Goal: Check status: Check status

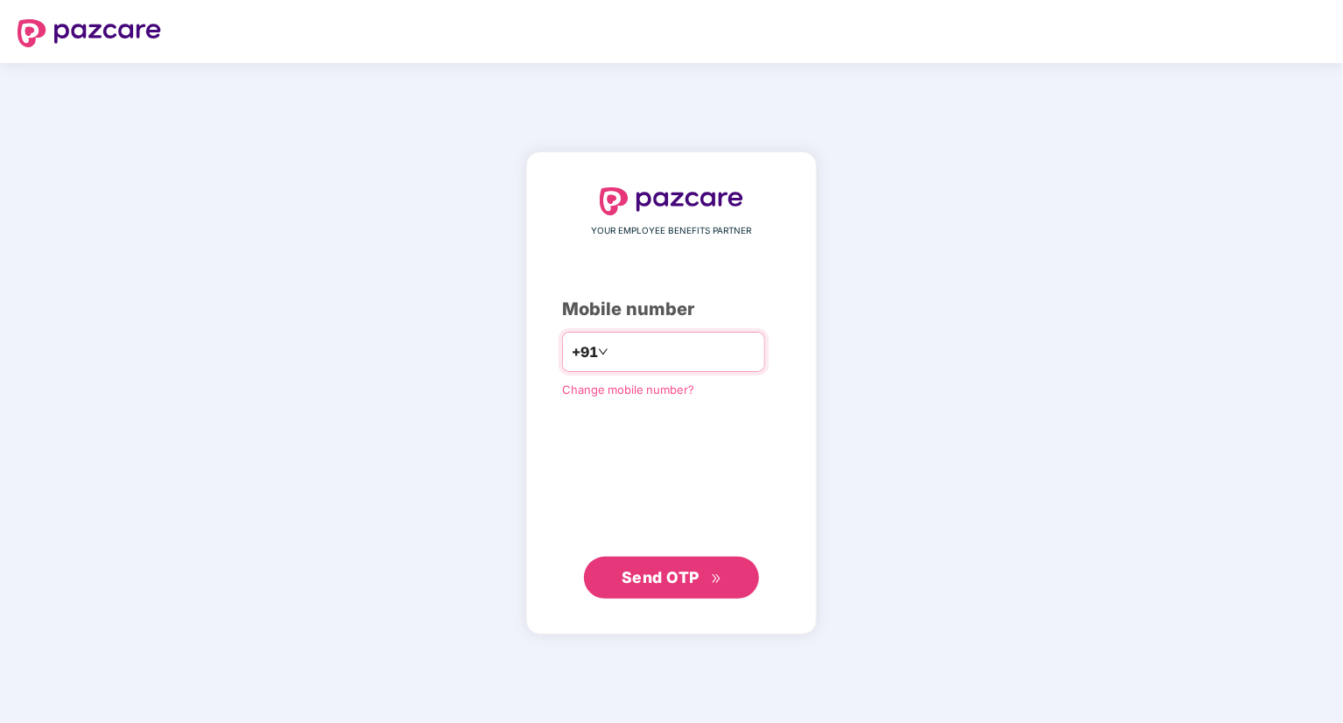
click at [637, 348] on input "number" at bounding box center [684, 352] width 144 height 28
type input "**********"
click at [630, 575] on span "Send OTP" at bounding box center [661, 576] width 78 height 18
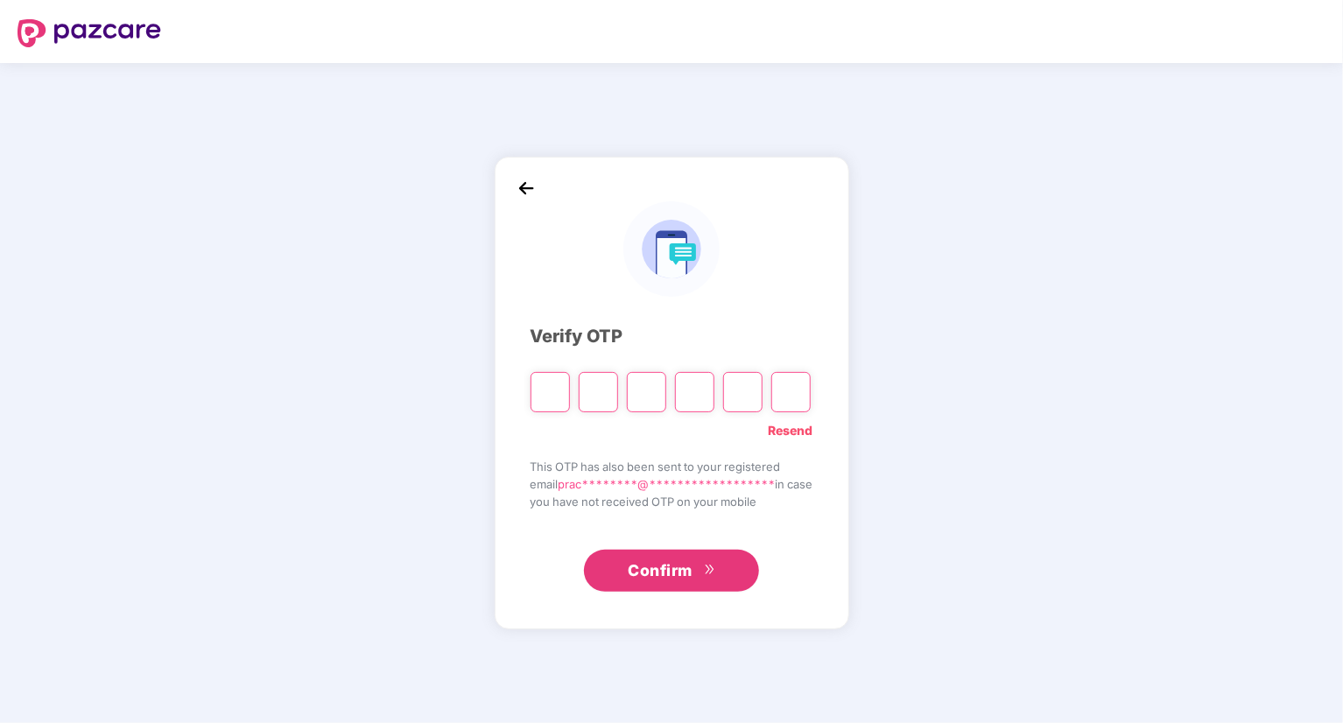
type input "*"
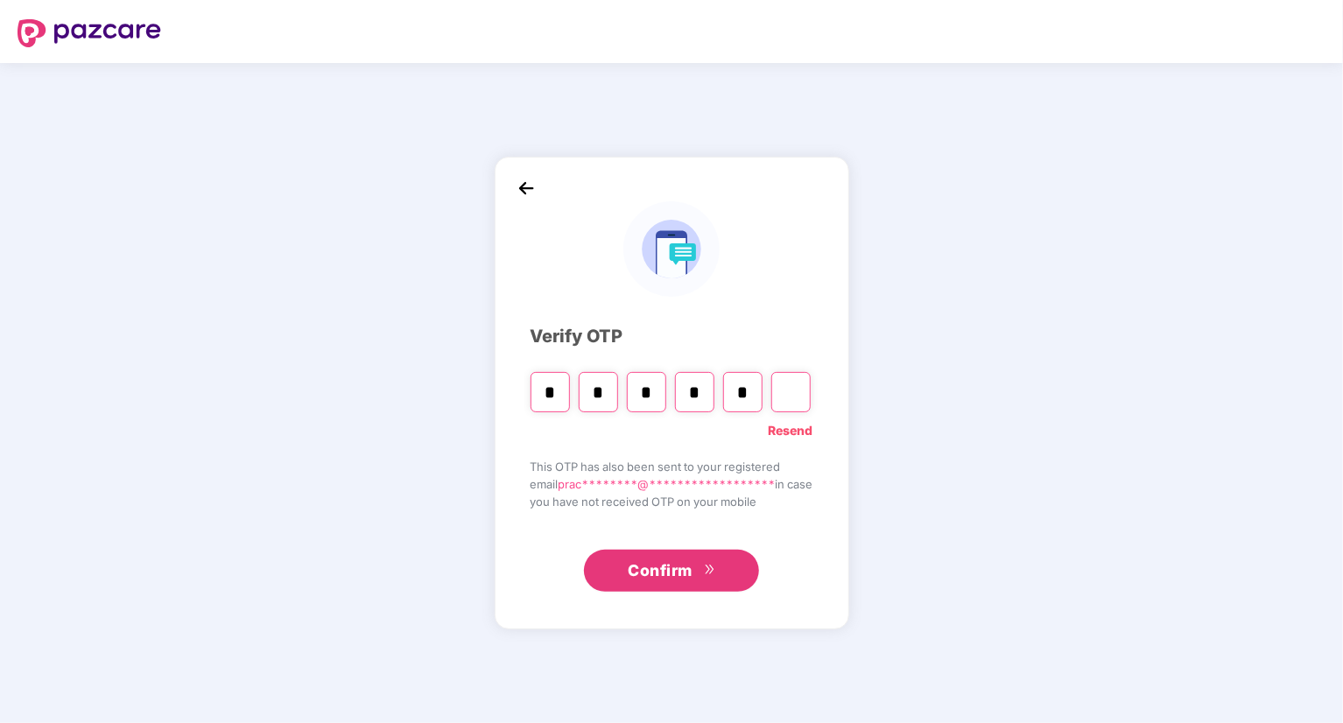
type input "*"
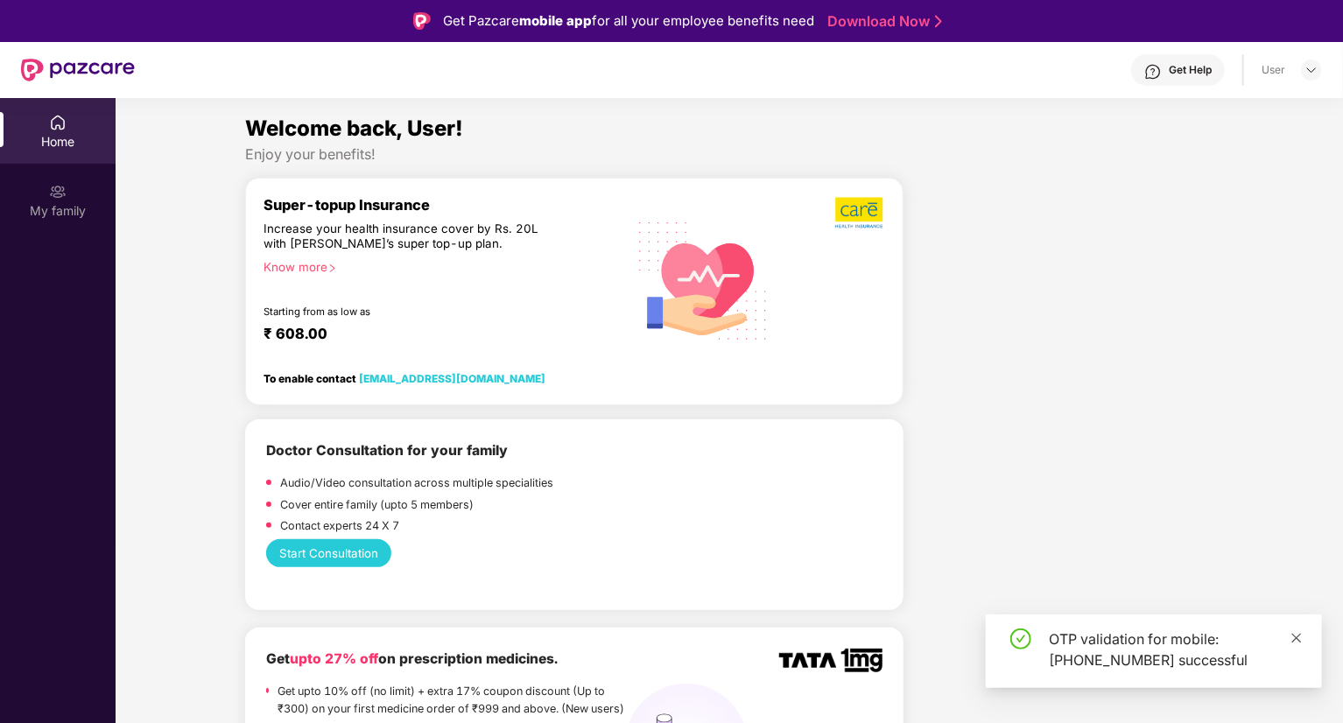
click at [1297, 640] on icon "close" at bounding box center [1297, 638] width 12 height 12
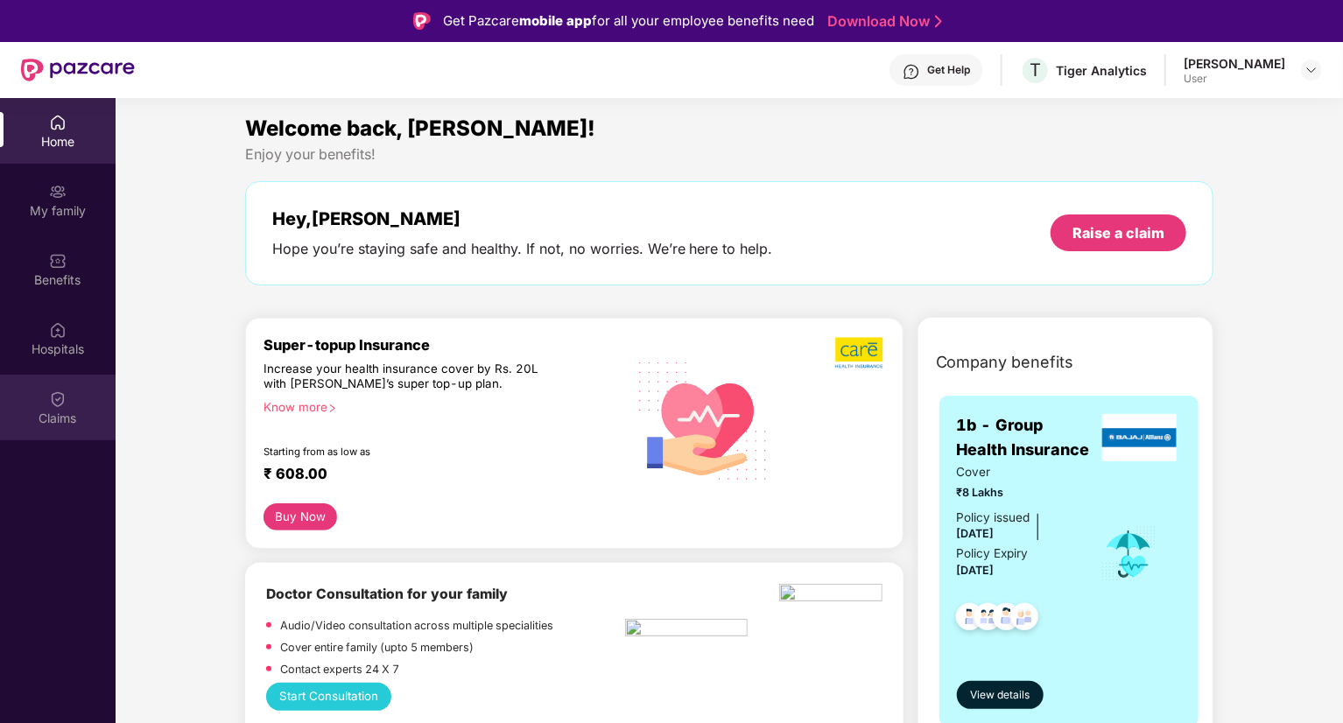
click at [48, 406] on div "Claims" at bounding box center [58, 408] width 116 height 66
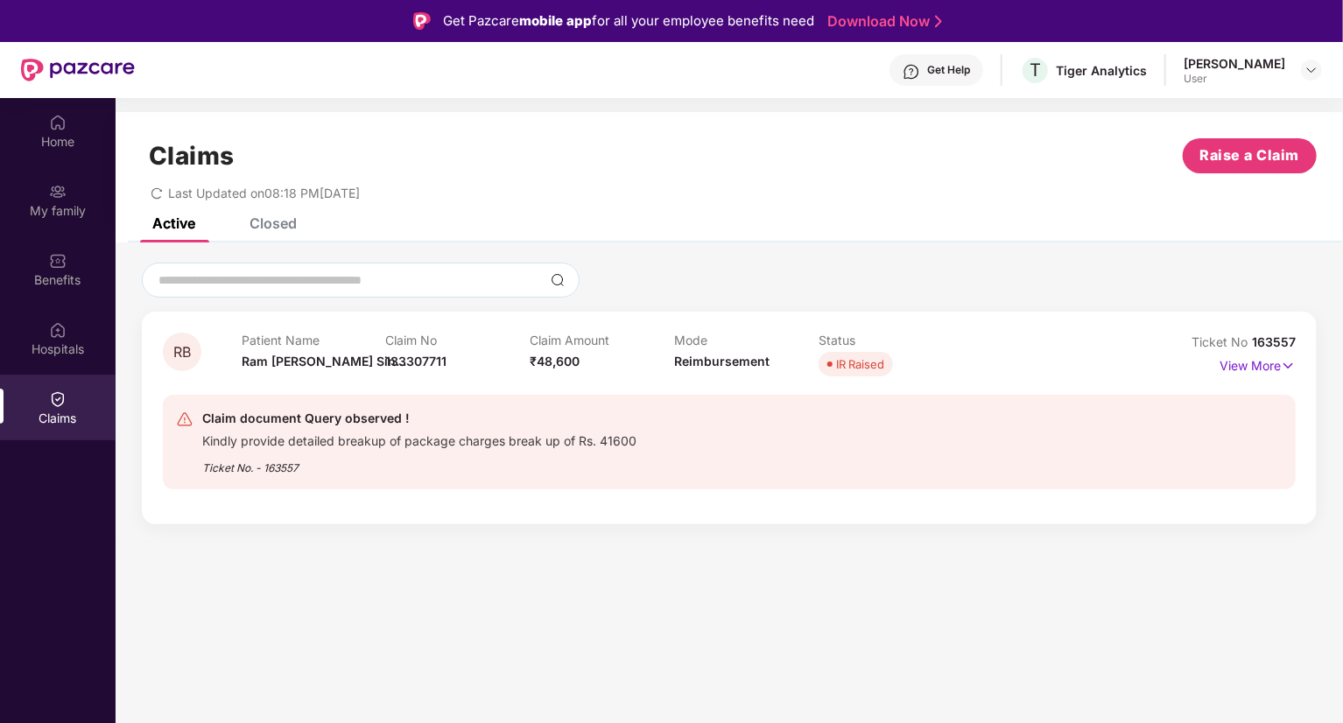
click at [270, 449] on div "Ticket No. - 163557" at bounding box center [419, 462] width 434 height 27
click at [1278, 369] on p "View More" at bounding box center [1258, 364] width 76 height 24
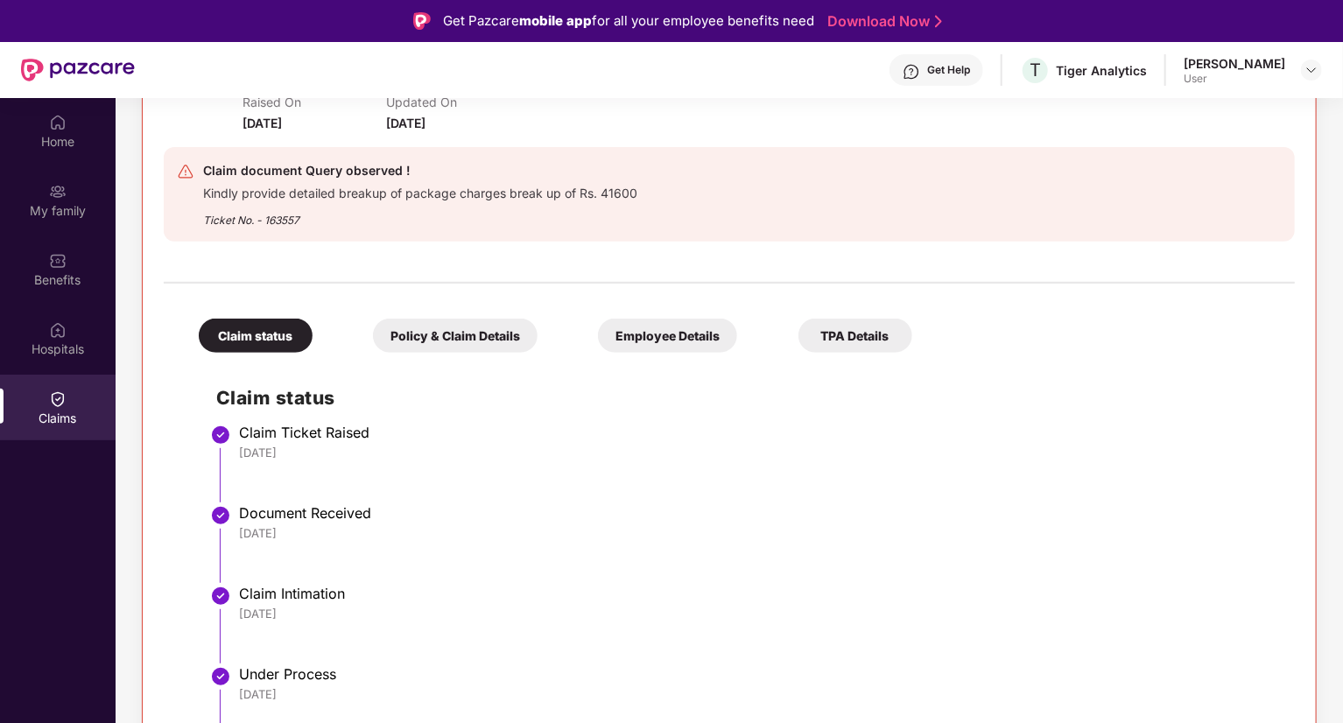
scroll to position [317, 0]
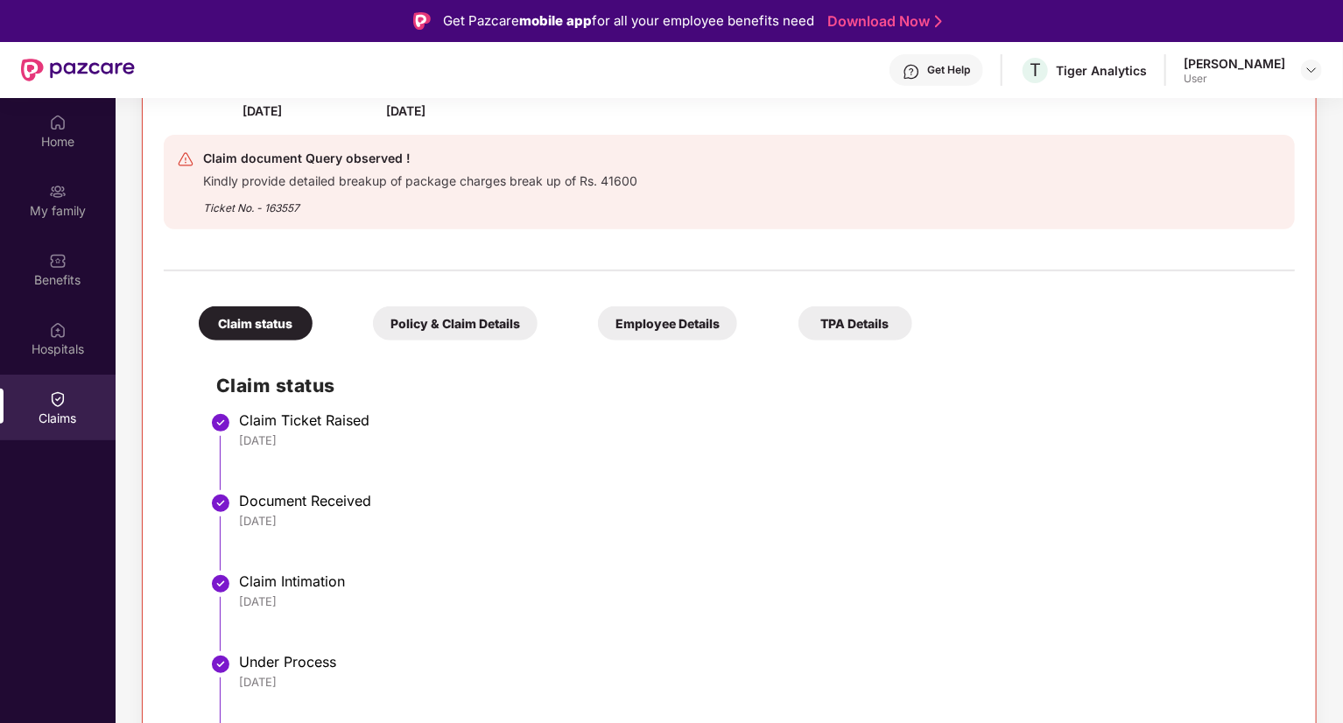
click at [474, 329] on div "Policy & Claim Details" at bounding box center [455, 323] width 165 height 34
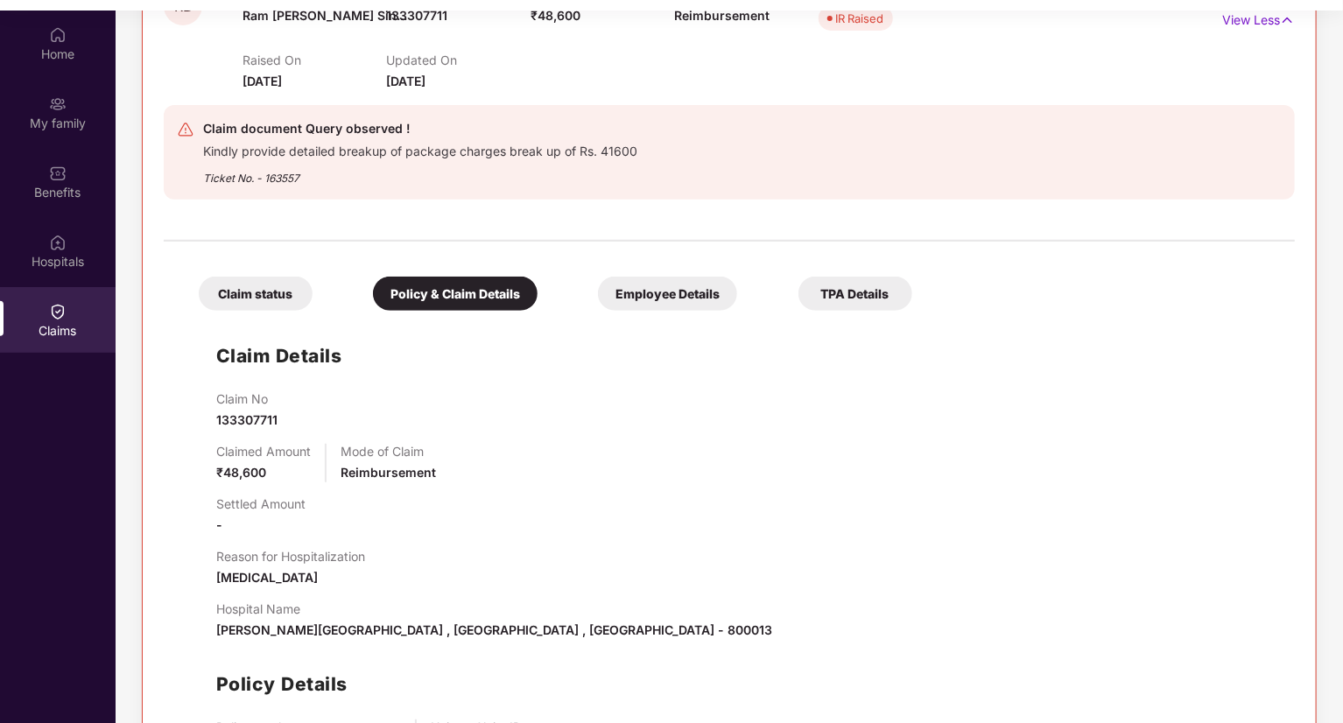
scroll to position [214, 0]
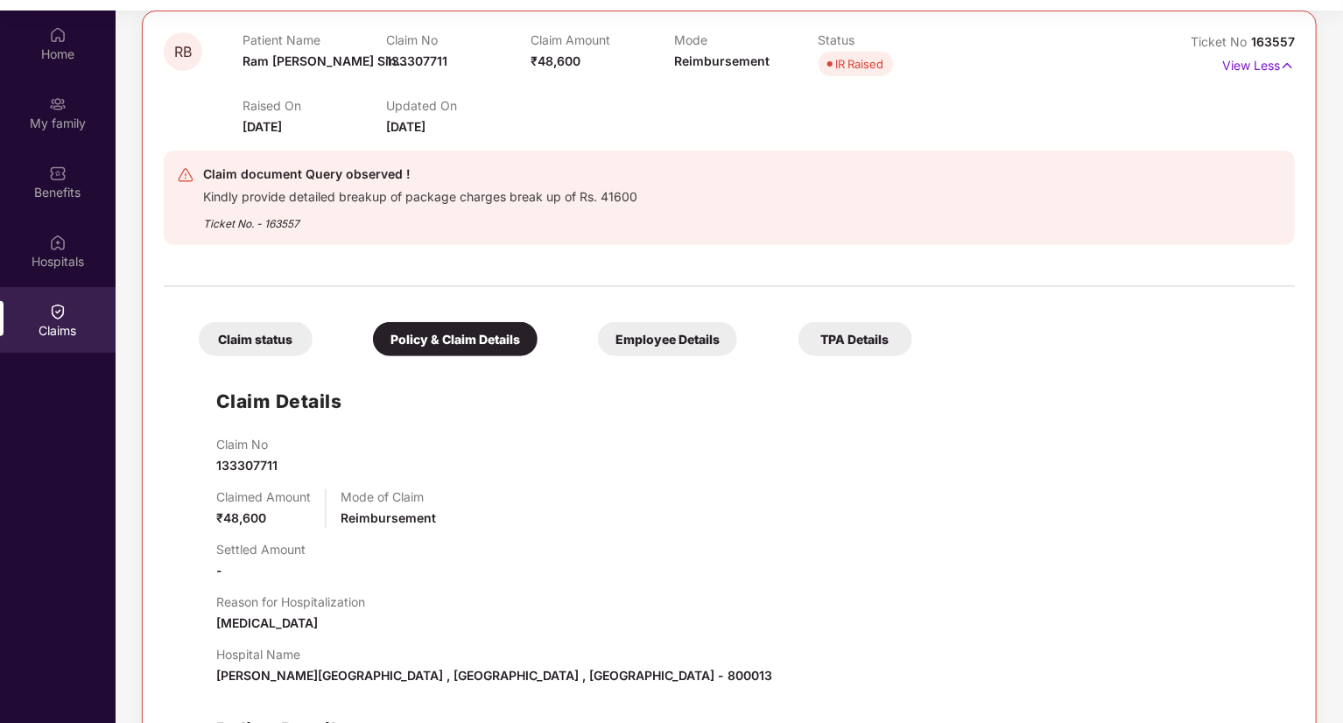
click at [645, 348] on div "Employee Details" at bounding box center [667, 339] width 139 height 34
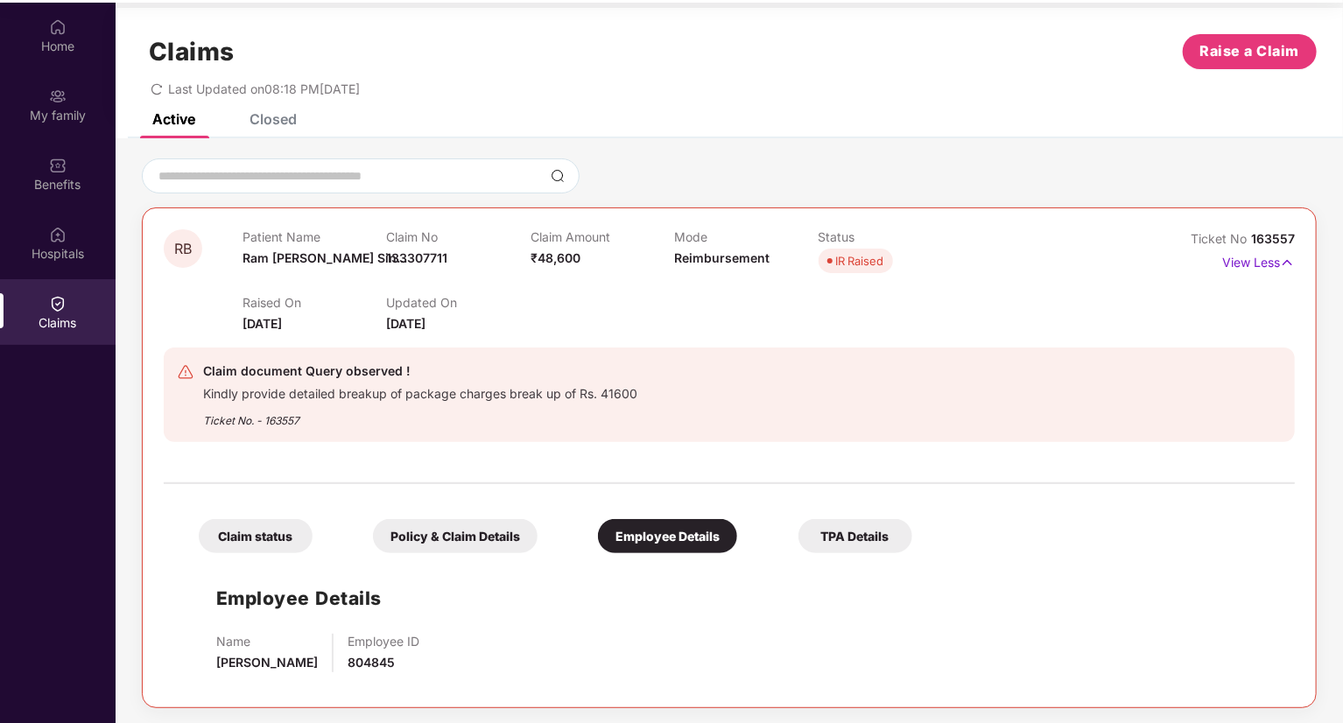
scroll to position [98, 0]
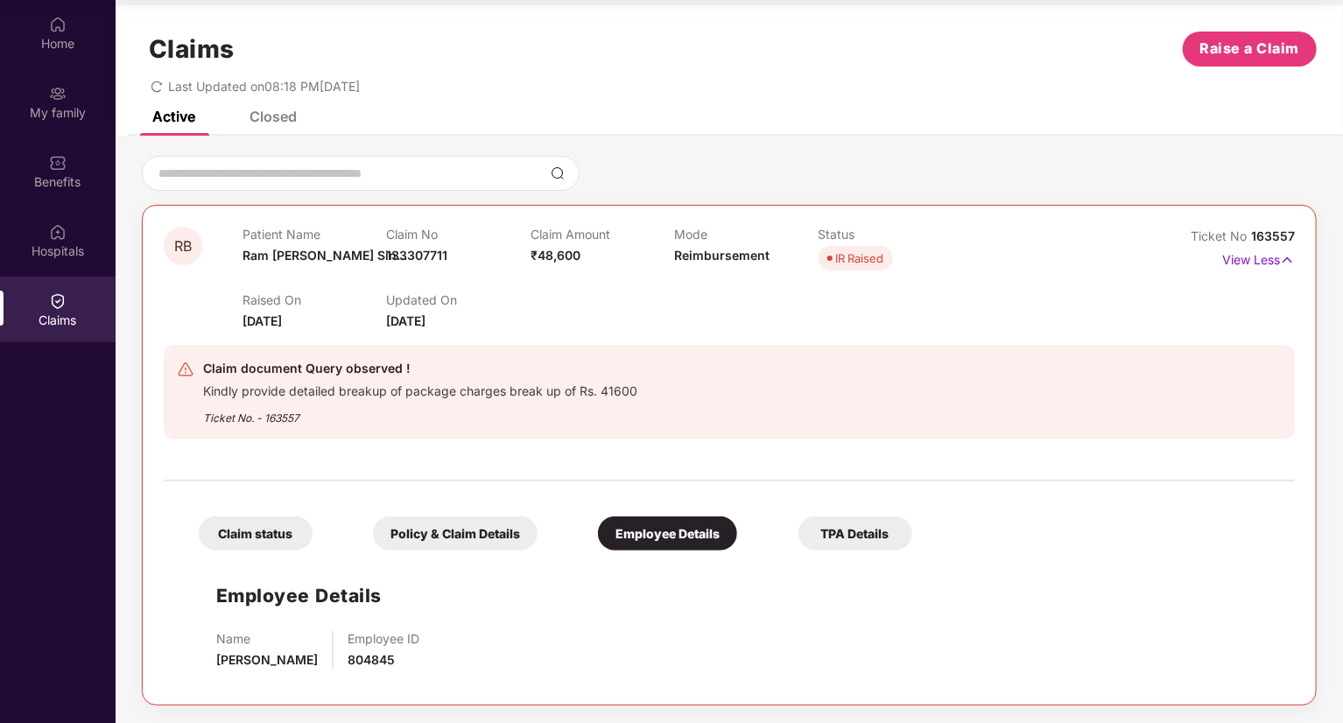
click at [851, 525] on div "TPA Details" at bounding box center [856, 534] width 114 height 34
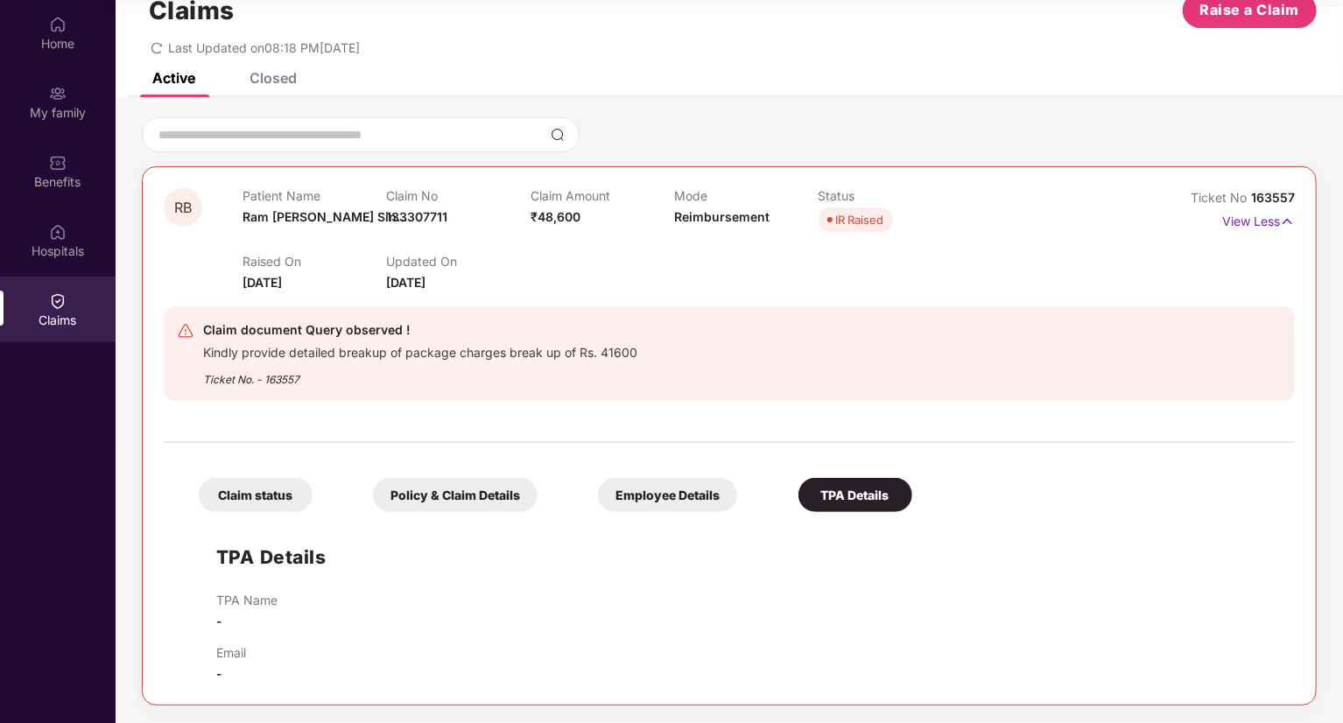
click at [260, 499] on div "Claim status" at bounding box center [256, 495] width 114 height 34
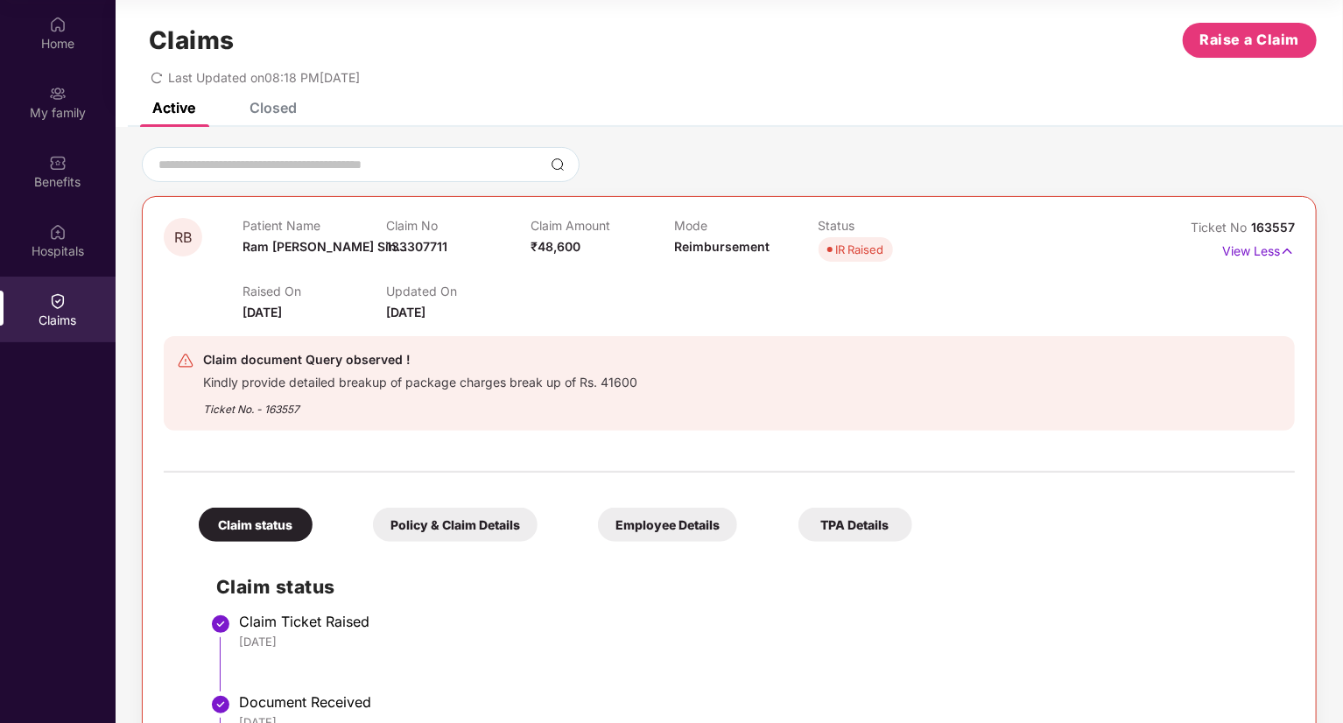
scroll to position [0, 0]
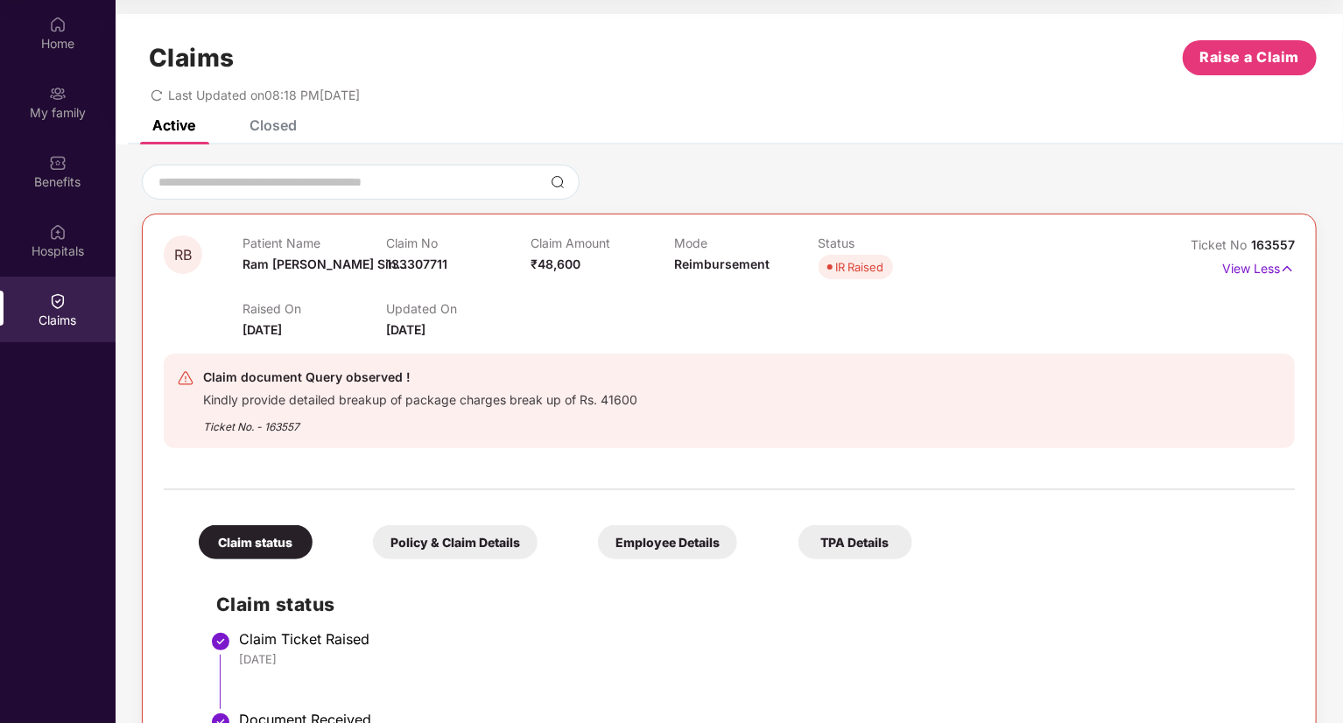
click at [259, 128] on div "Closed" at bounding box center [273, 125] width 47 height 18
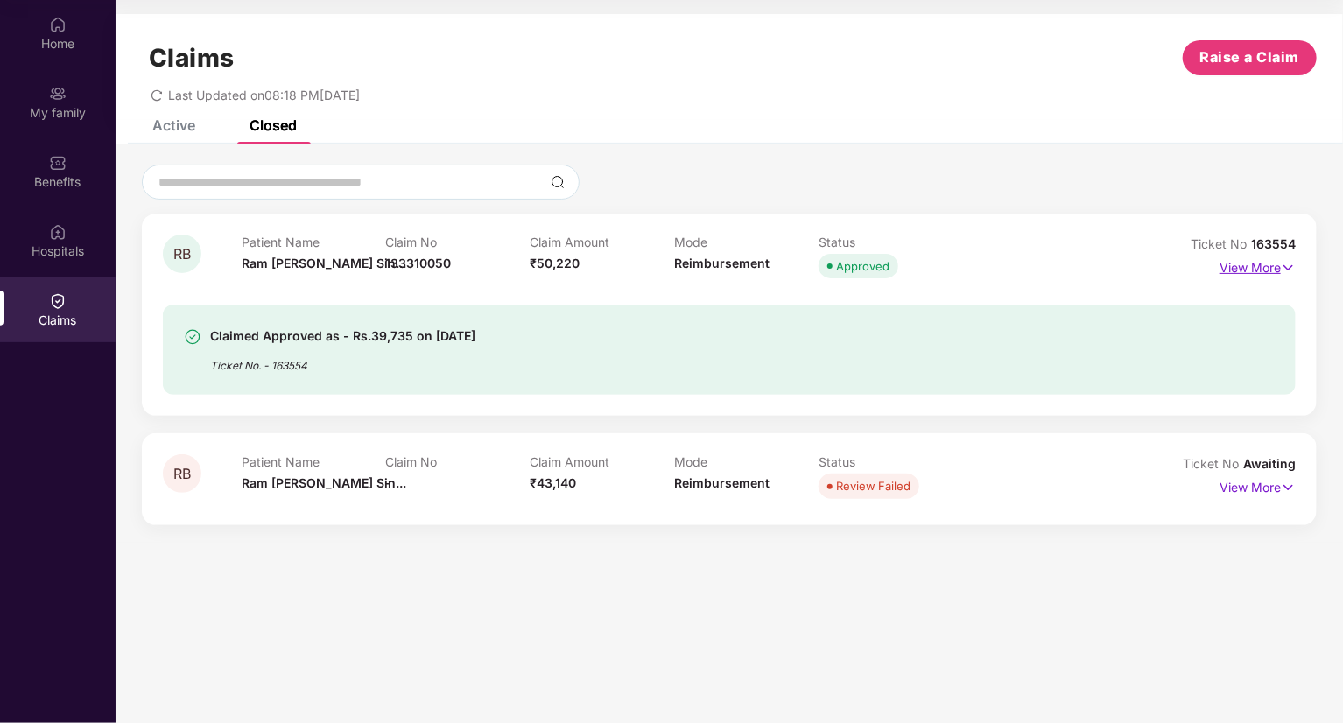
click at [1292, 268] on img at bounding box center [1288, 267] width 15 height 19
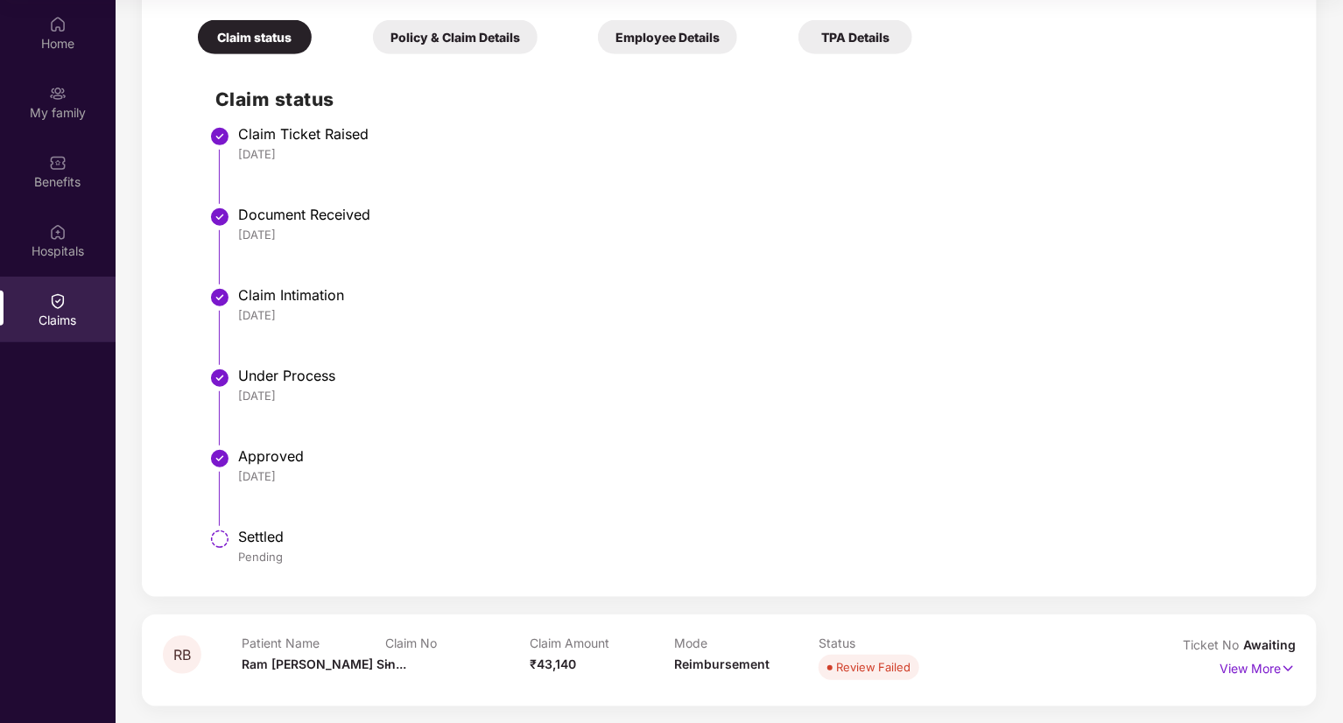
scroll to position [231, 0]
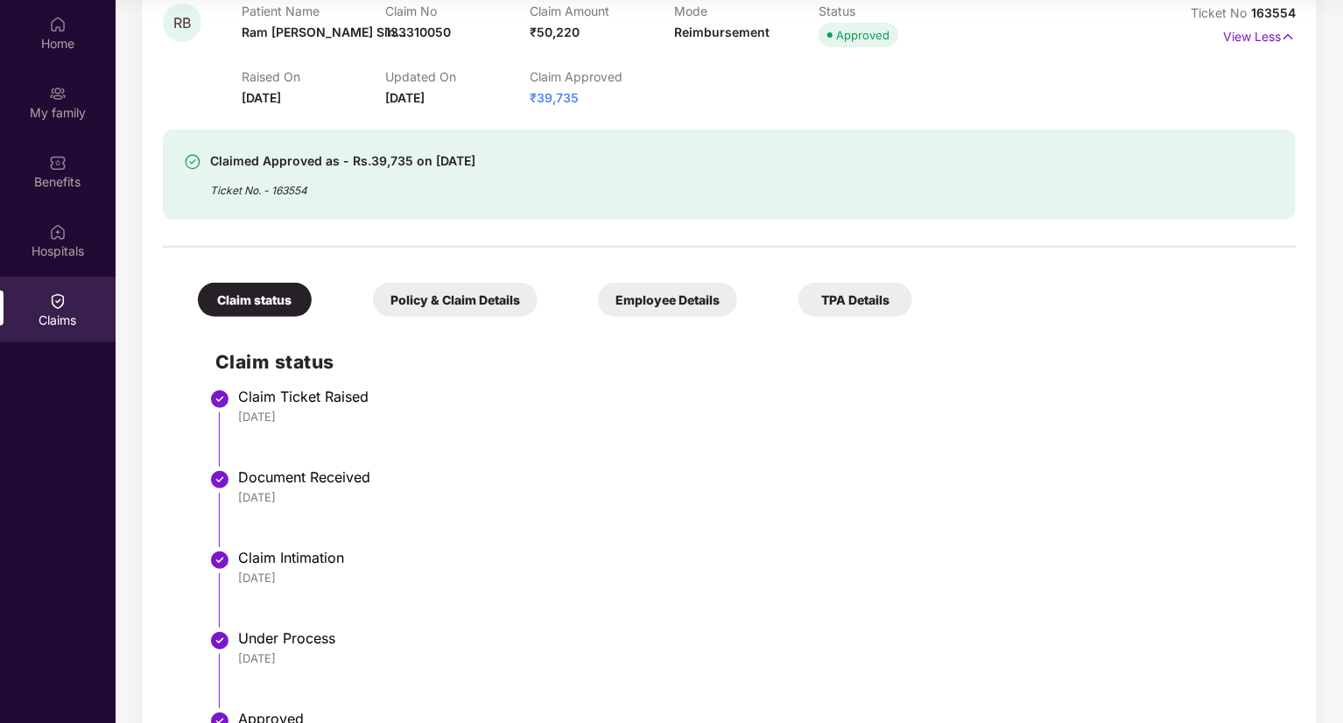
click at [447, 305] on div "Policy & Claim Details" at bounding box center [455, 300] width 165 height 34
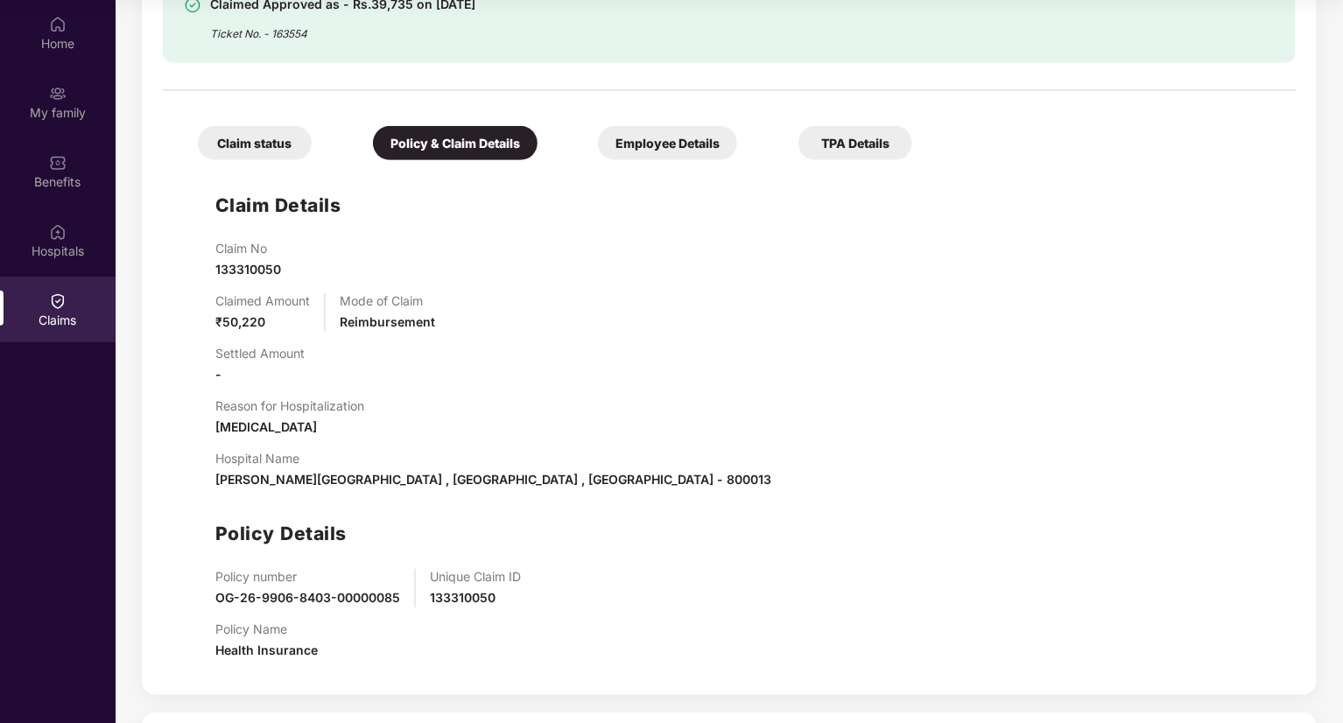
scroll to position [406, 0]
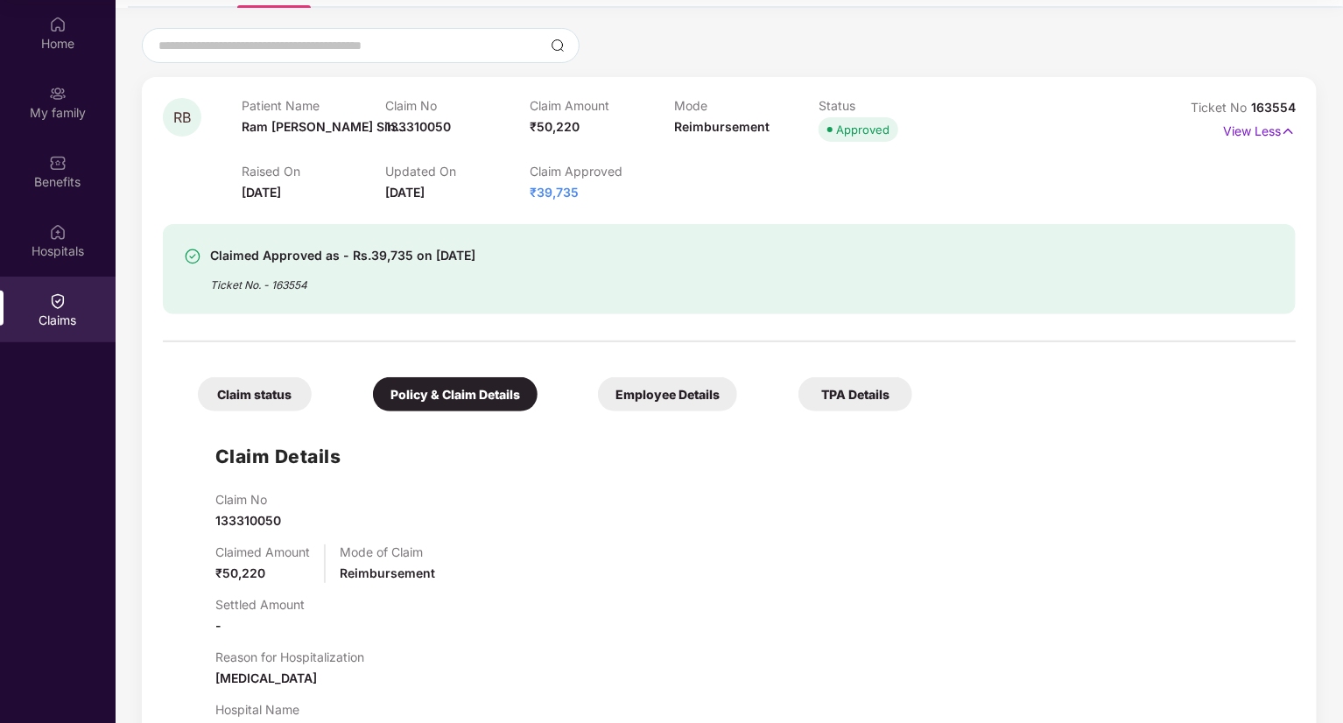
click at [644, 384] on div "Employee Details" at bounding box center [667, 394] width 139 height 34
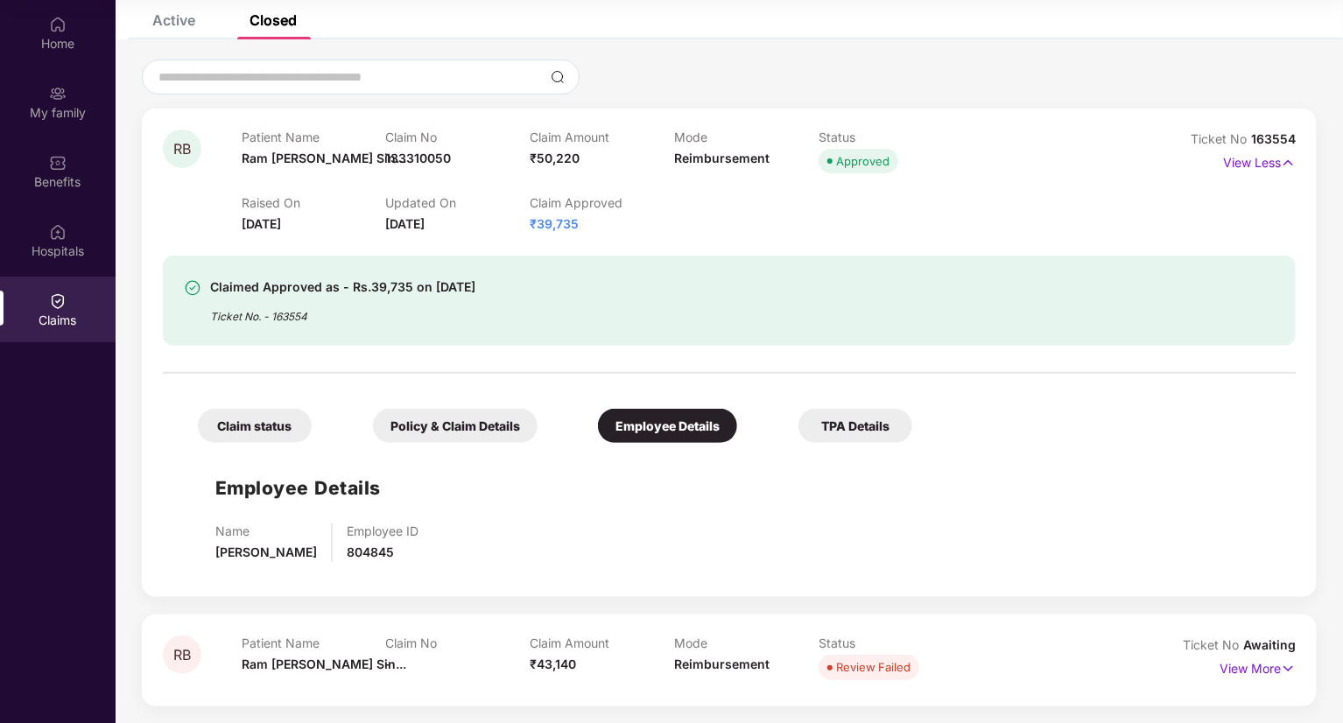
click at [823, 424] on div "TPA Details" at bounding box center [856, 426] width 114 height 34
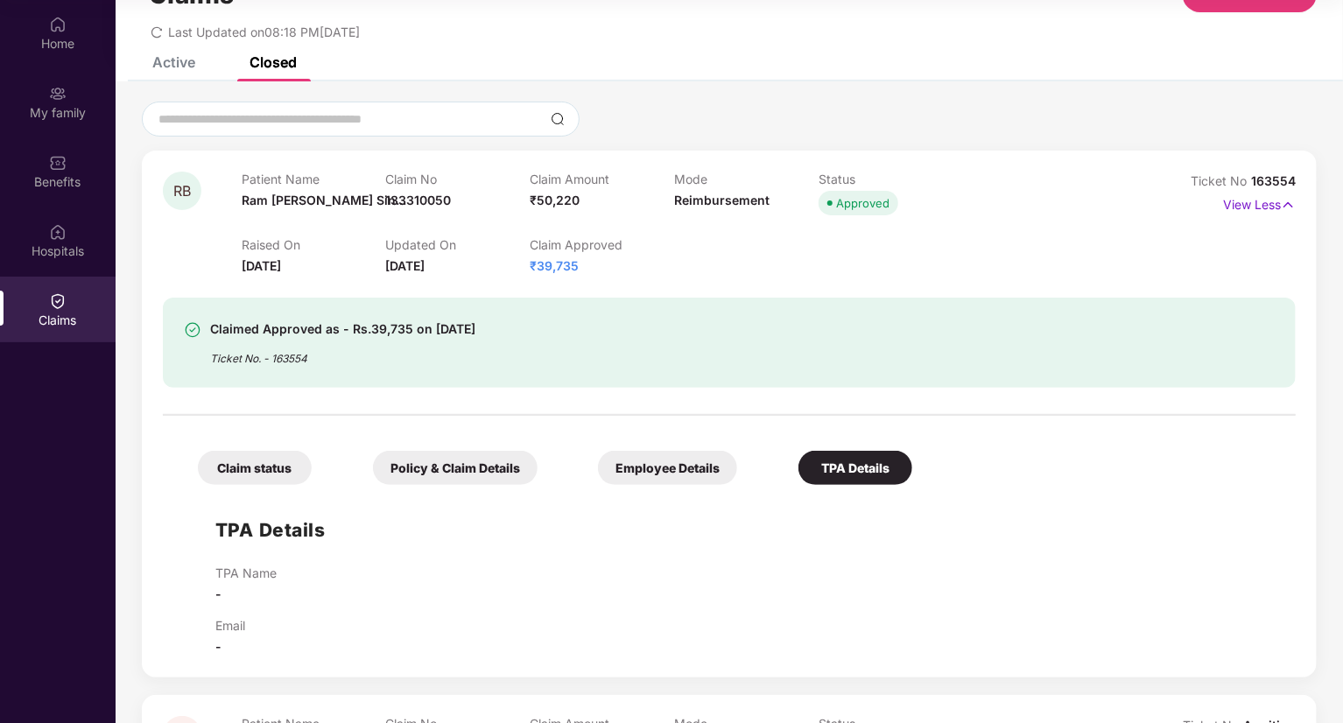
scroll to position [0, 0]
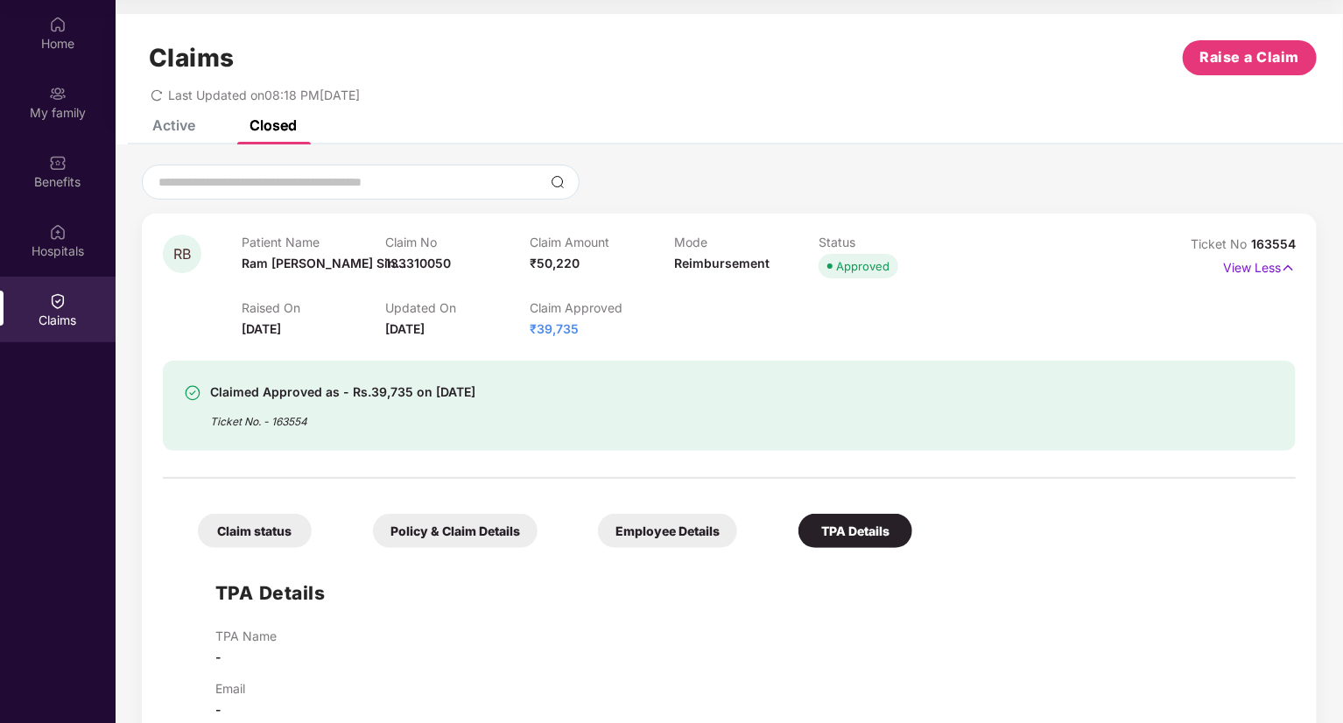
click at [289, 533] on div "Claim status" at bounding box center [255, 531] width 114 height 34
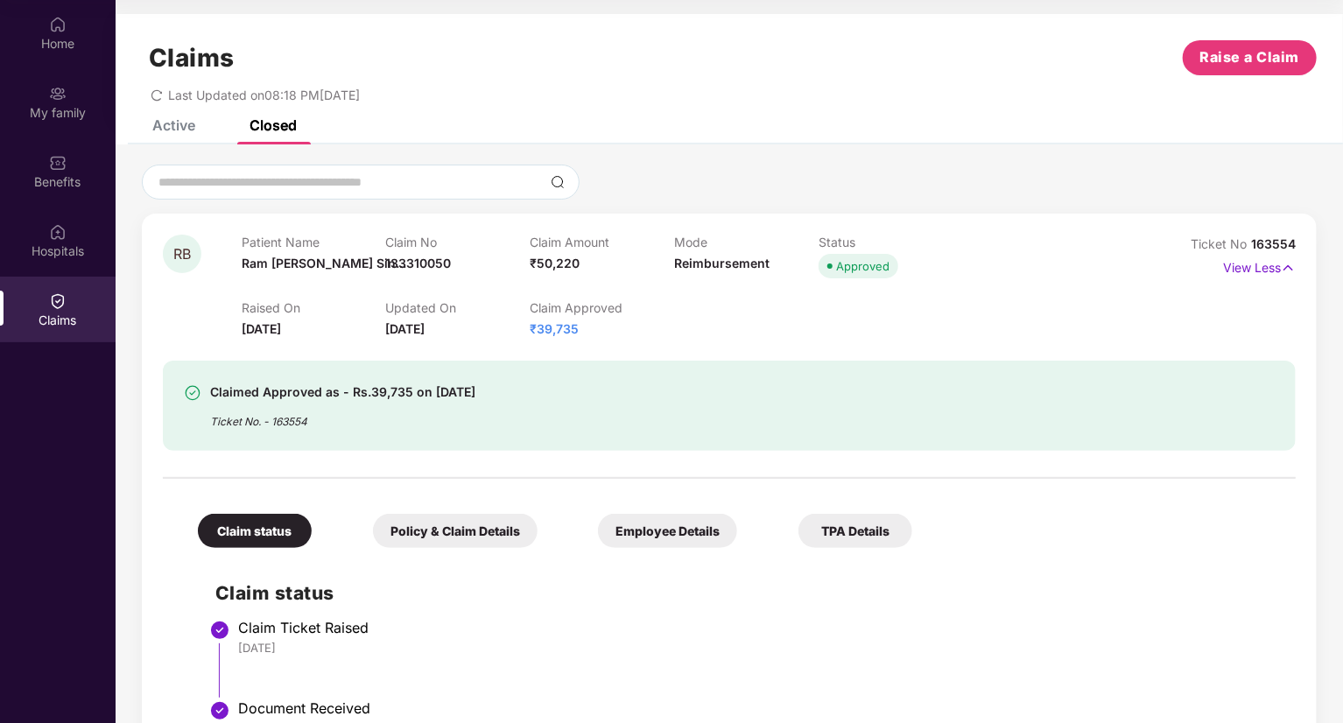
click at [445, 534] on div "Policy & Claim Details" at bounding box center [455, 531] width 165 height 34
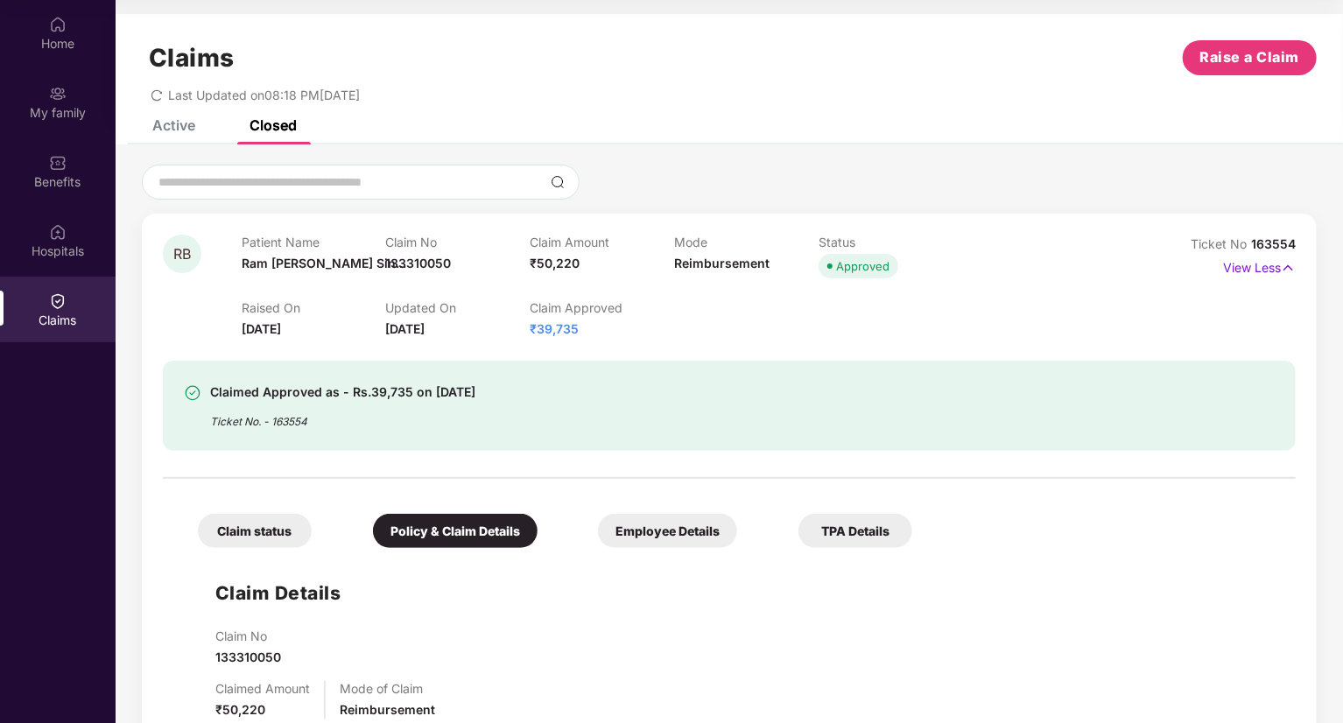
click at [163, 128] on div "Active" at bounding box center [173, 125] width 43 height 18
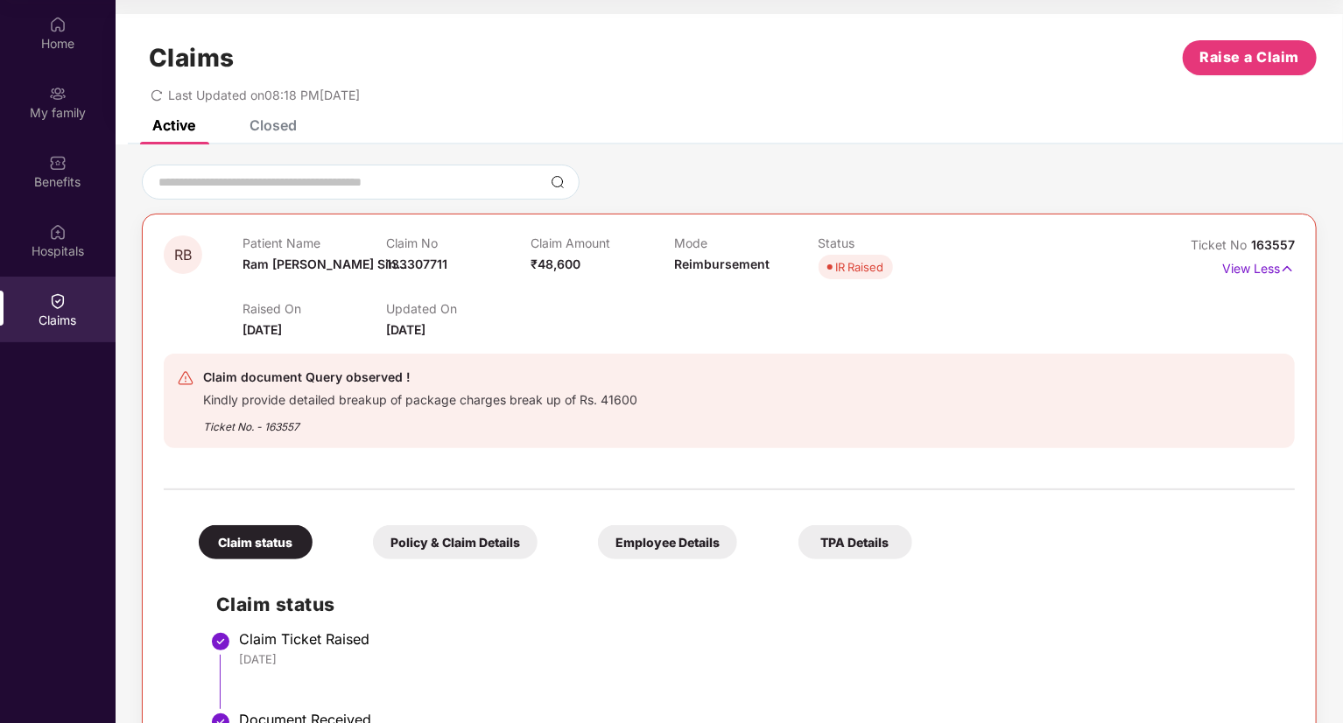
scroll to position [175, 0]
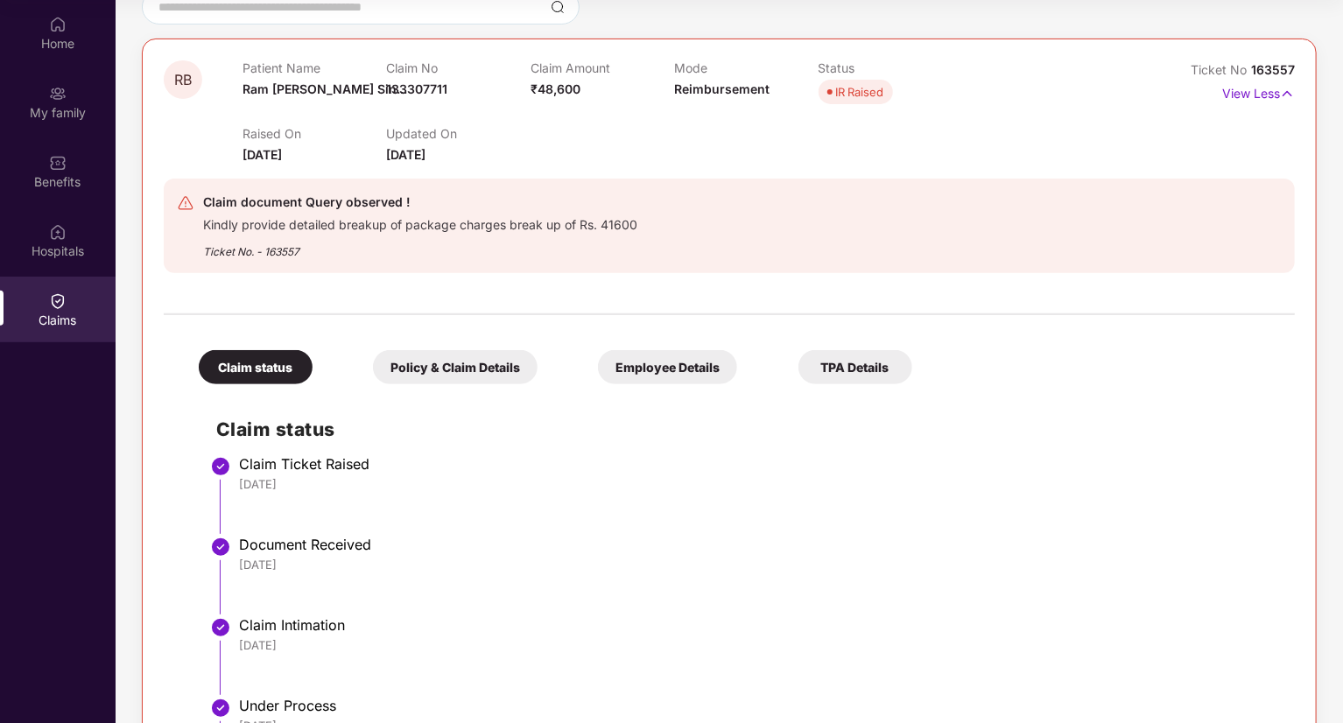
click at [440, 376] on div "Policy & Claim Details" at bounding box center [455, 367] width 165 height 34
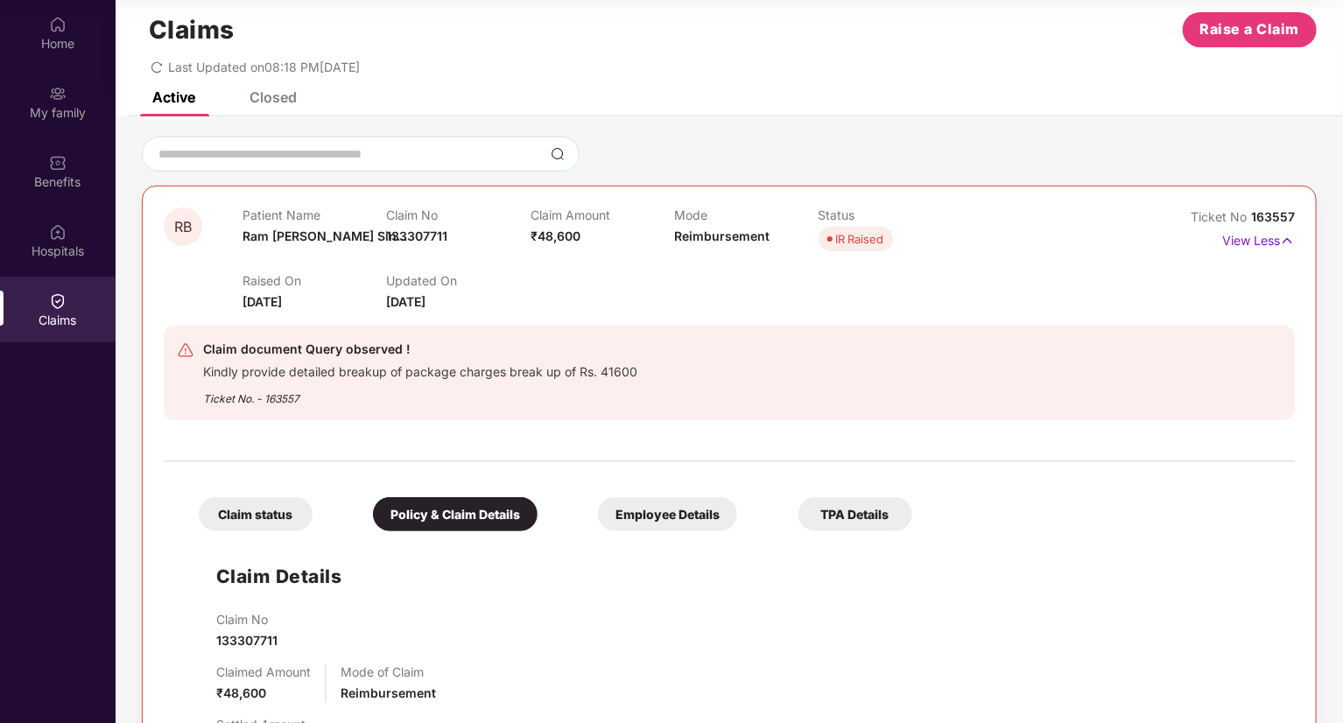
scroll to position [0, 0]
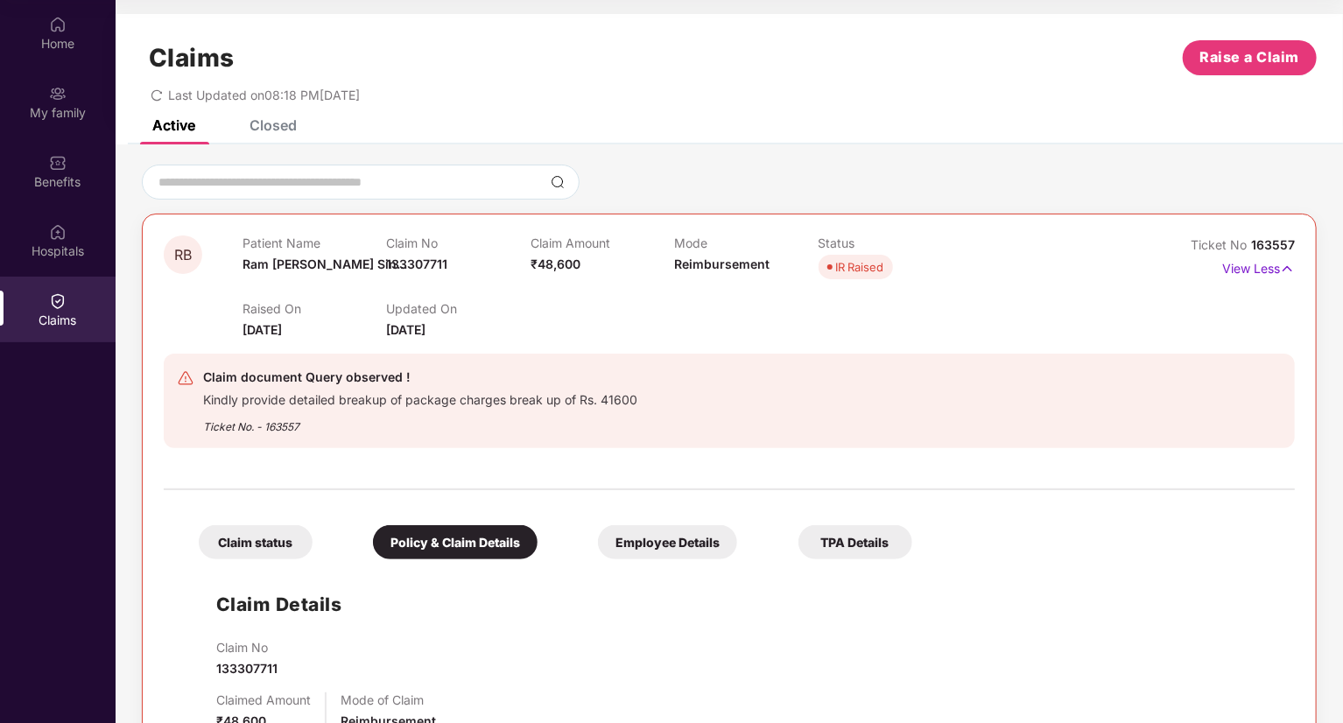
click at [263, 115] on div "Claims Raise a Claim Last Updated on 08:18 PM[DATE]" at bounding box center [730, 67] width 1228 height 106
click at [263, 130] on div "Closed" at bounding box center [273, 125] width 47 height 18
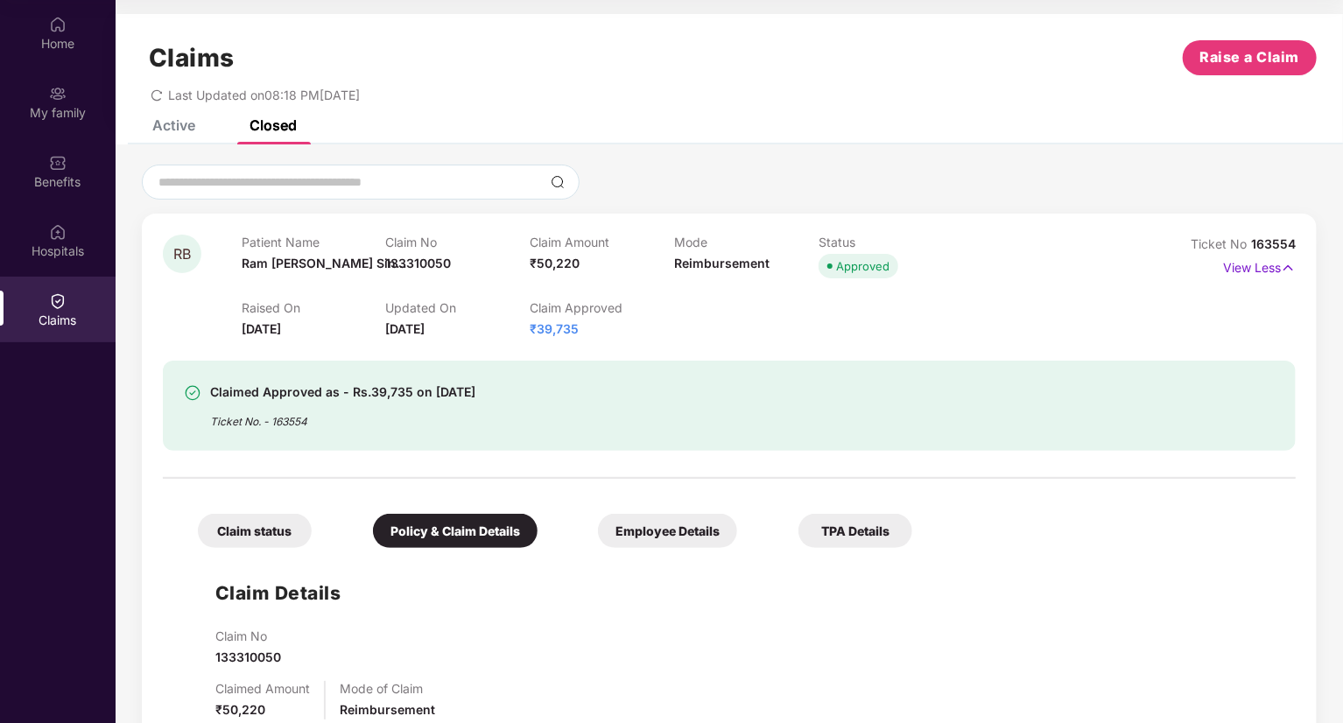
click at [182, 126] on div "Active" at bounding box center [173, 125] width 43 height 18
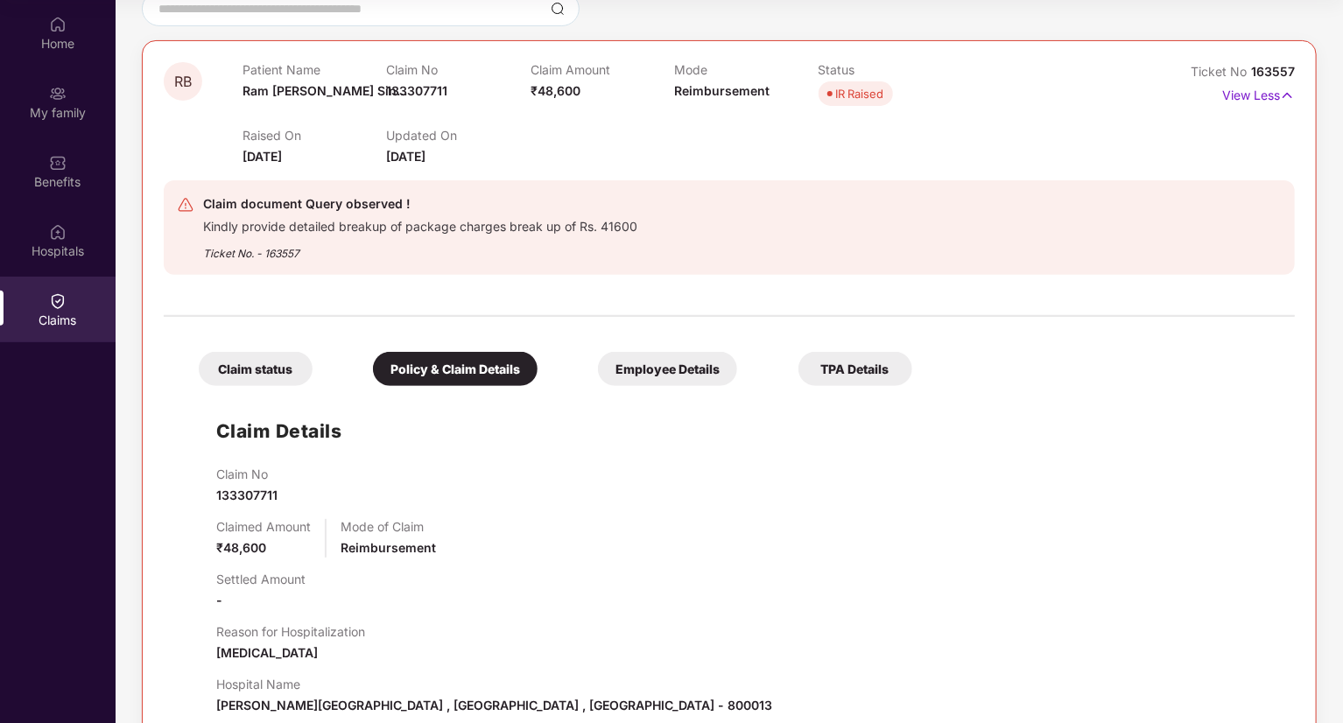
scroll to position [126, 0]
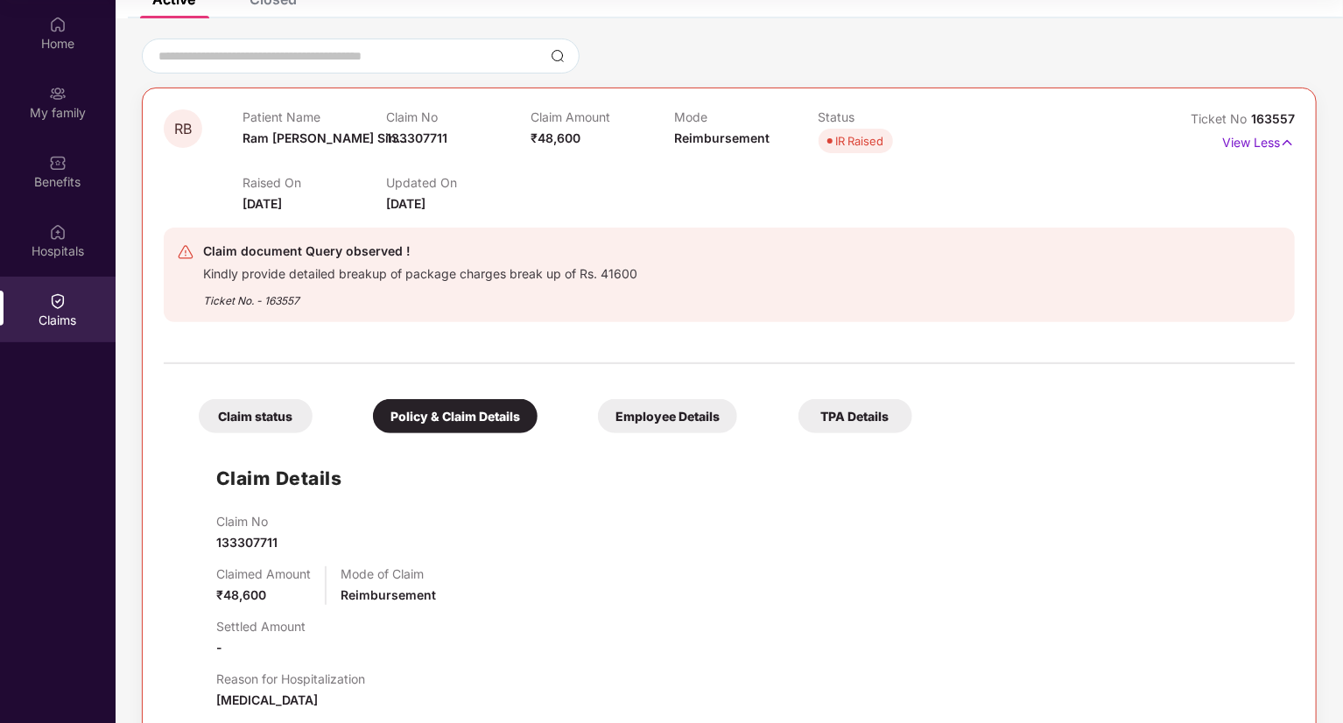
click at [273, 414] on div "Claim status" at bounding box center [256, 416] width 114 height 34
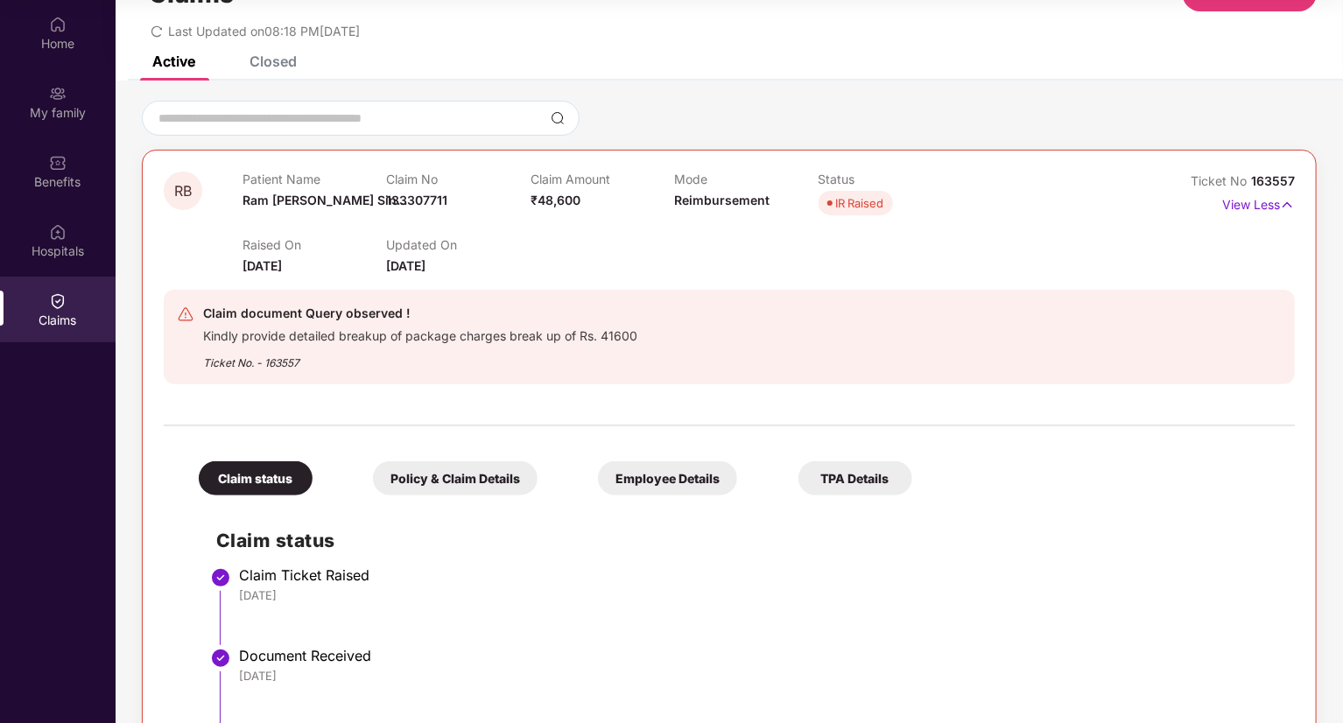
scroll to position [0, 0]
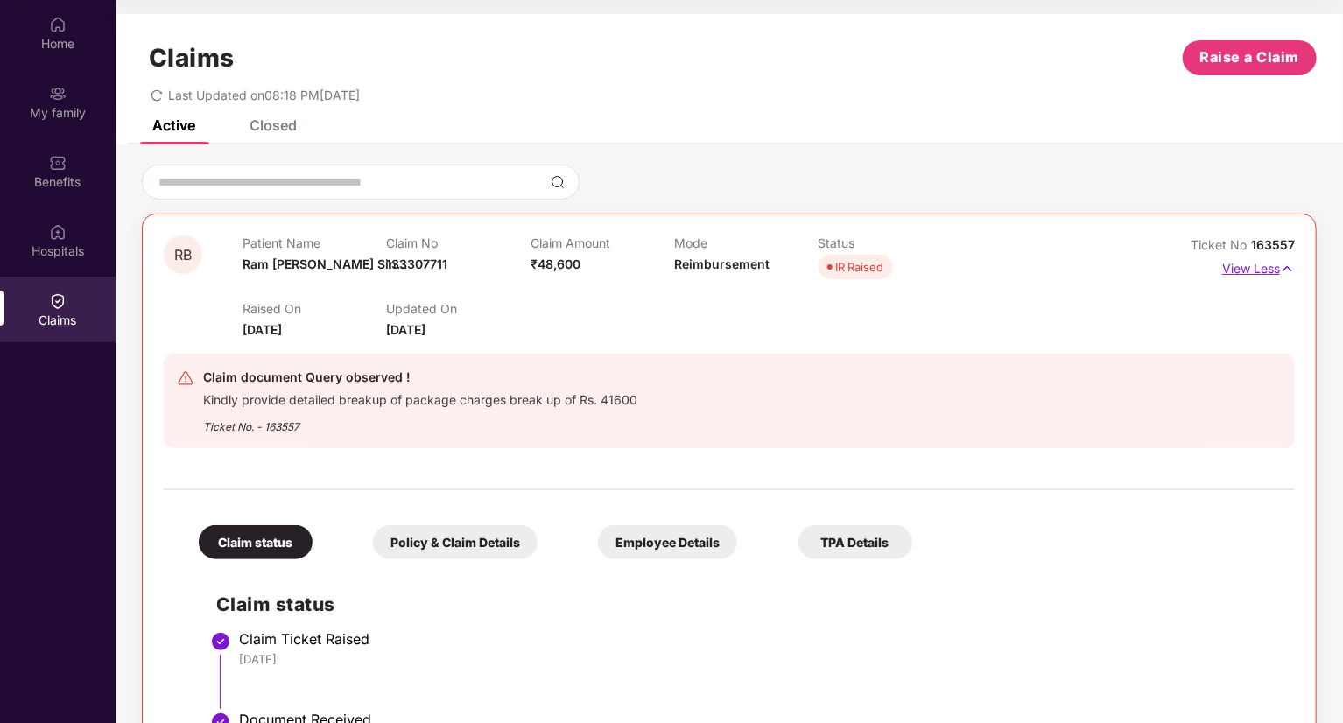
click at [1278, 267] on p "View Less" at bounding box center [1258, 267] width 73 height 24
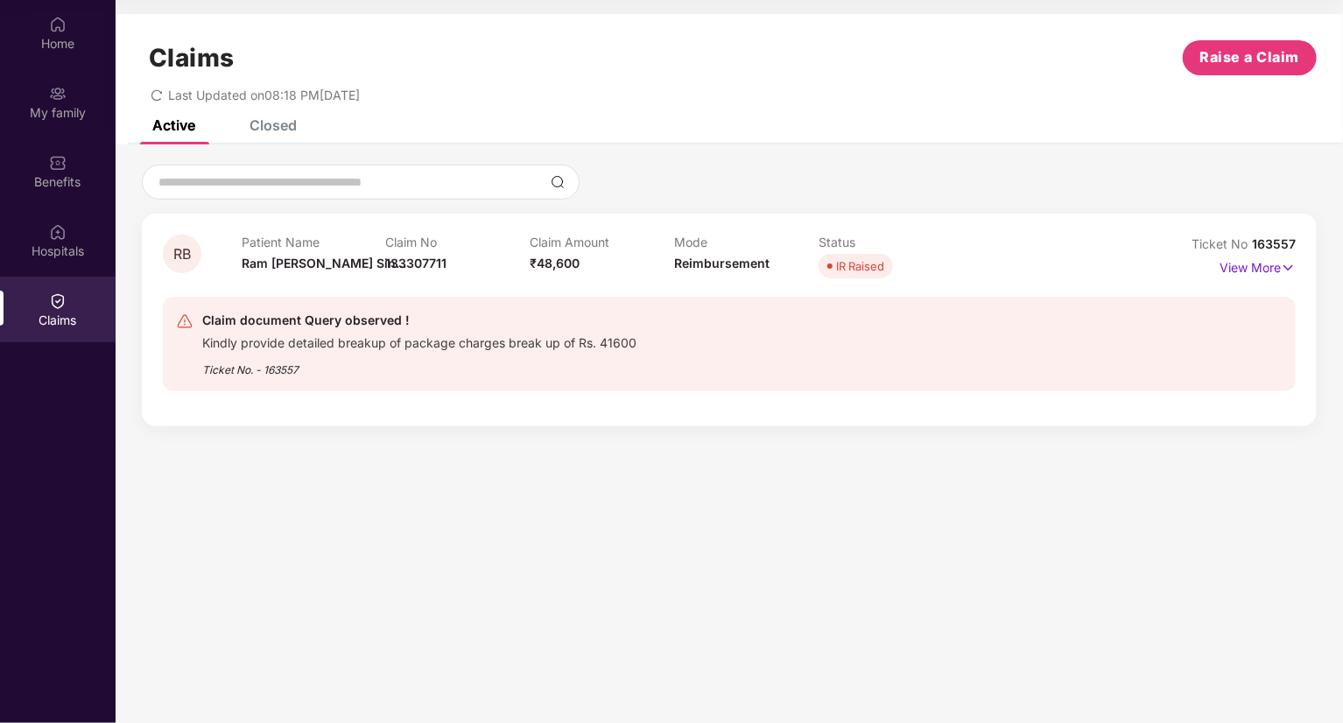
click at [277, 128] on div "Closed" at bounding box center [273, 125] width 47 height 18
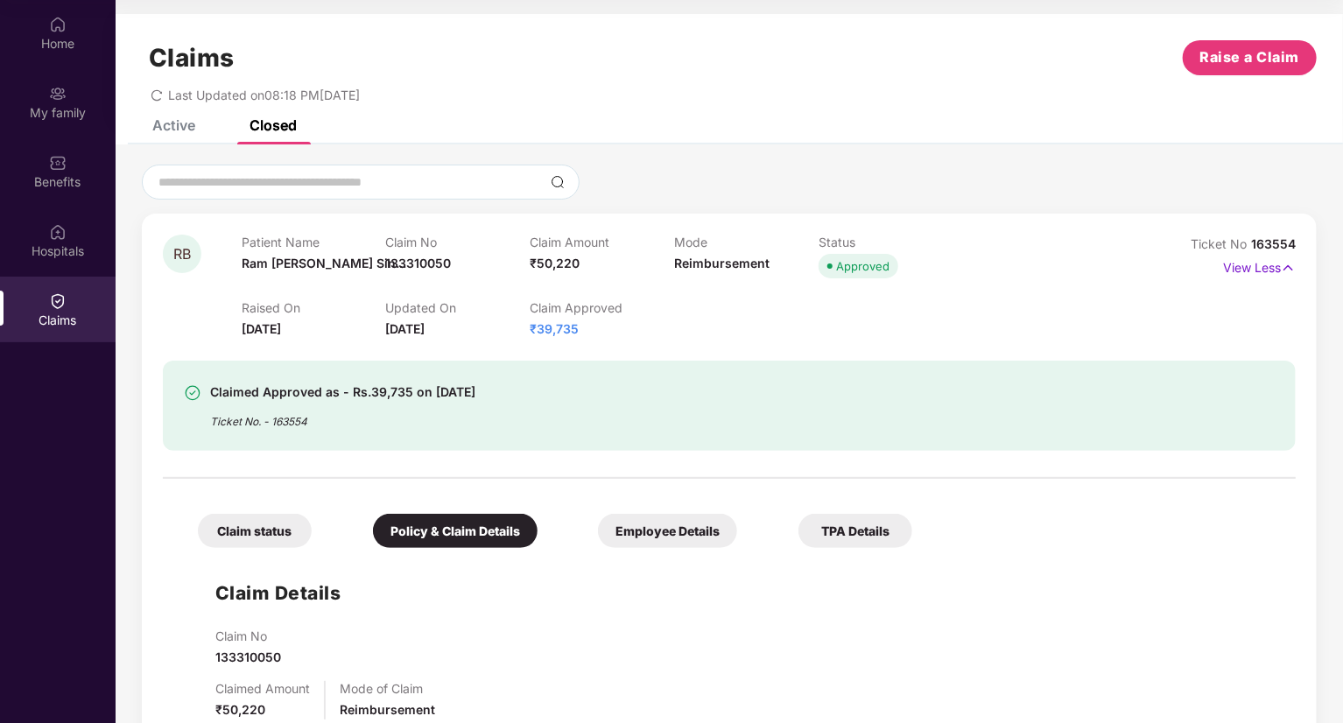
click at [179, 127] on div "Active" at bounding box center [173, 125] width 43 height 18
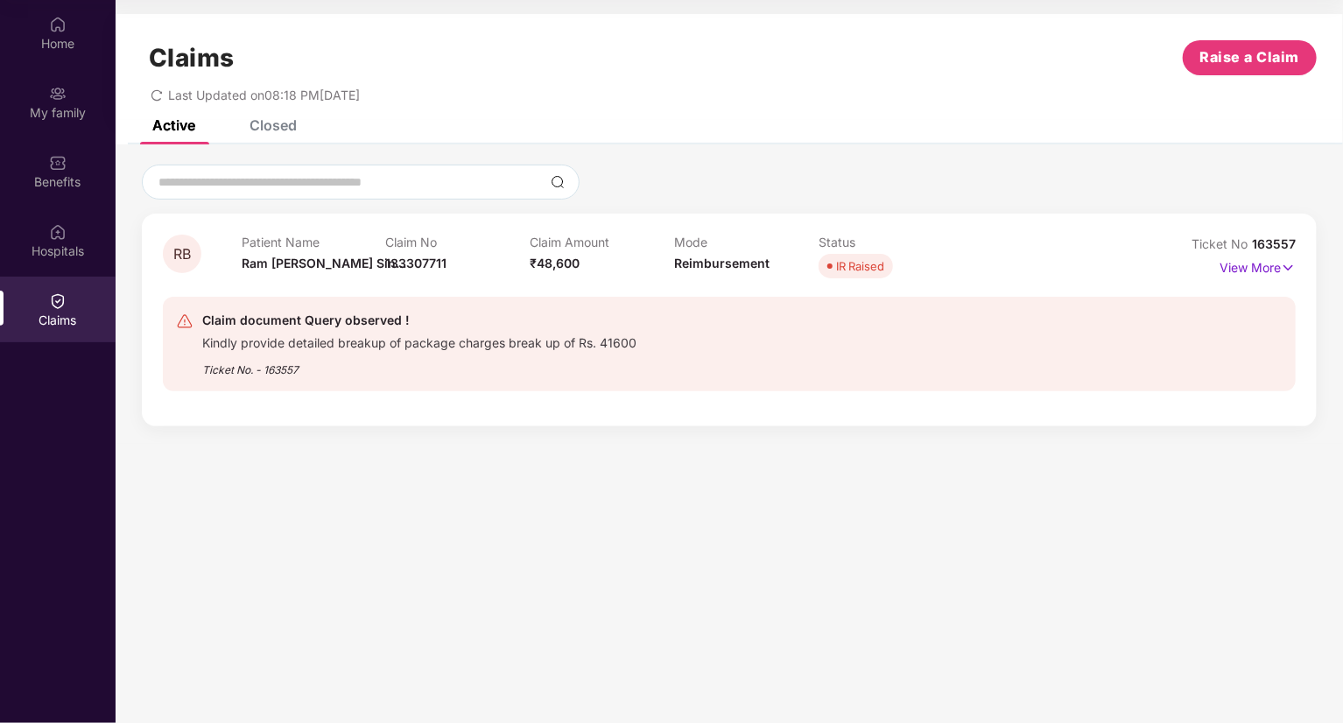
click at [280, 125] on div "Closed" at bounding box center [273, 125] width 47 height 18
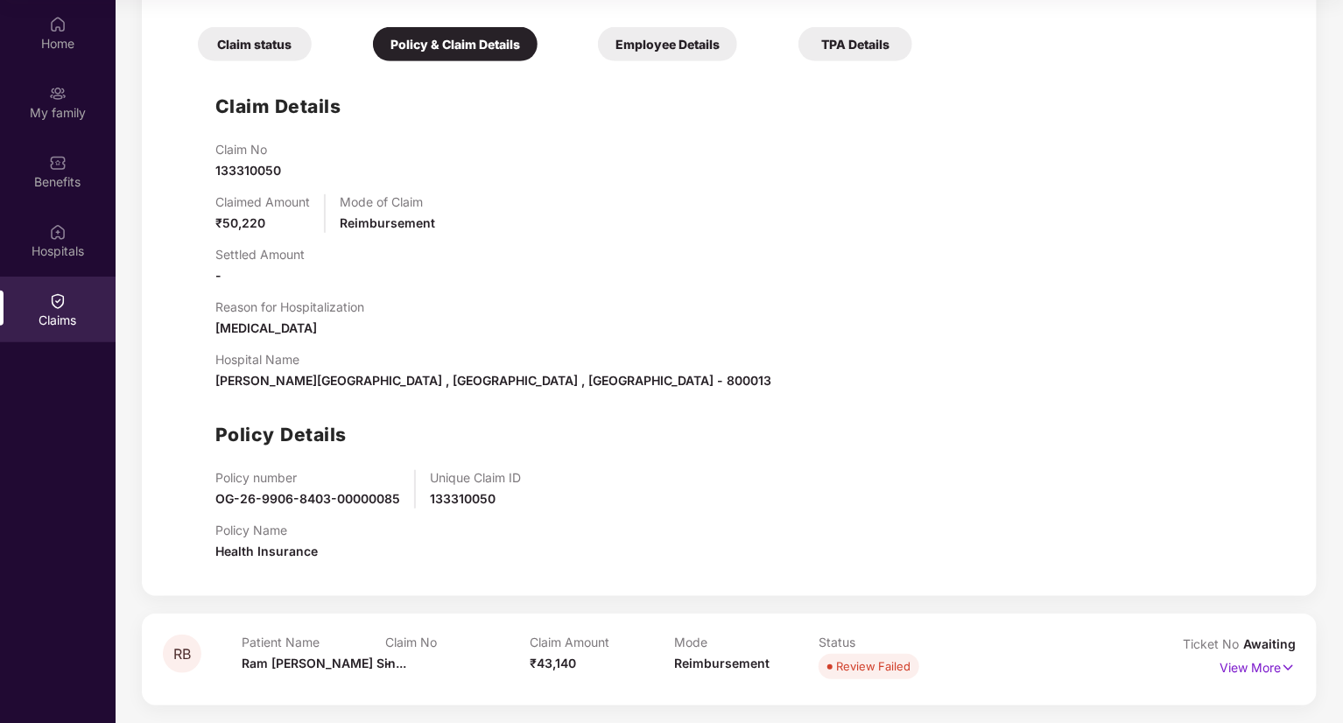
scroll to position [312, 0]
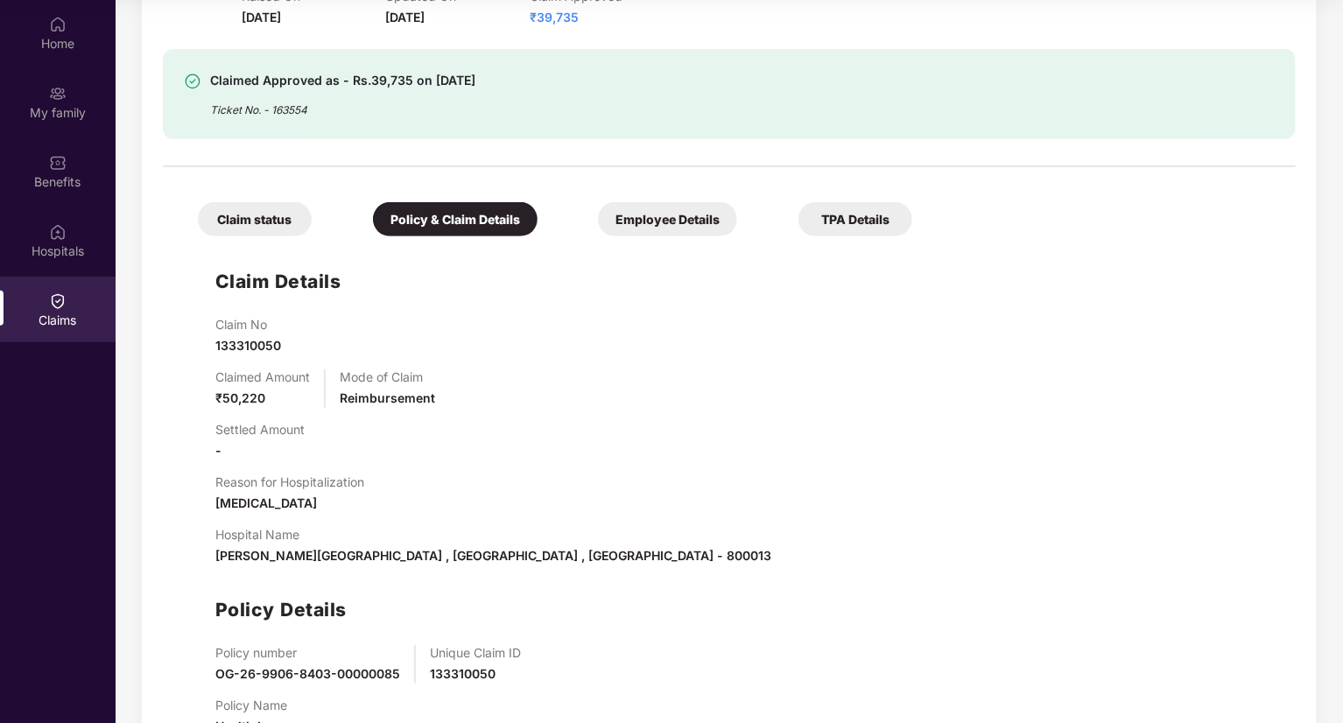
click at [842, 222] on div "TPA Details" at bounding box center [856, 219] width 114 height 34
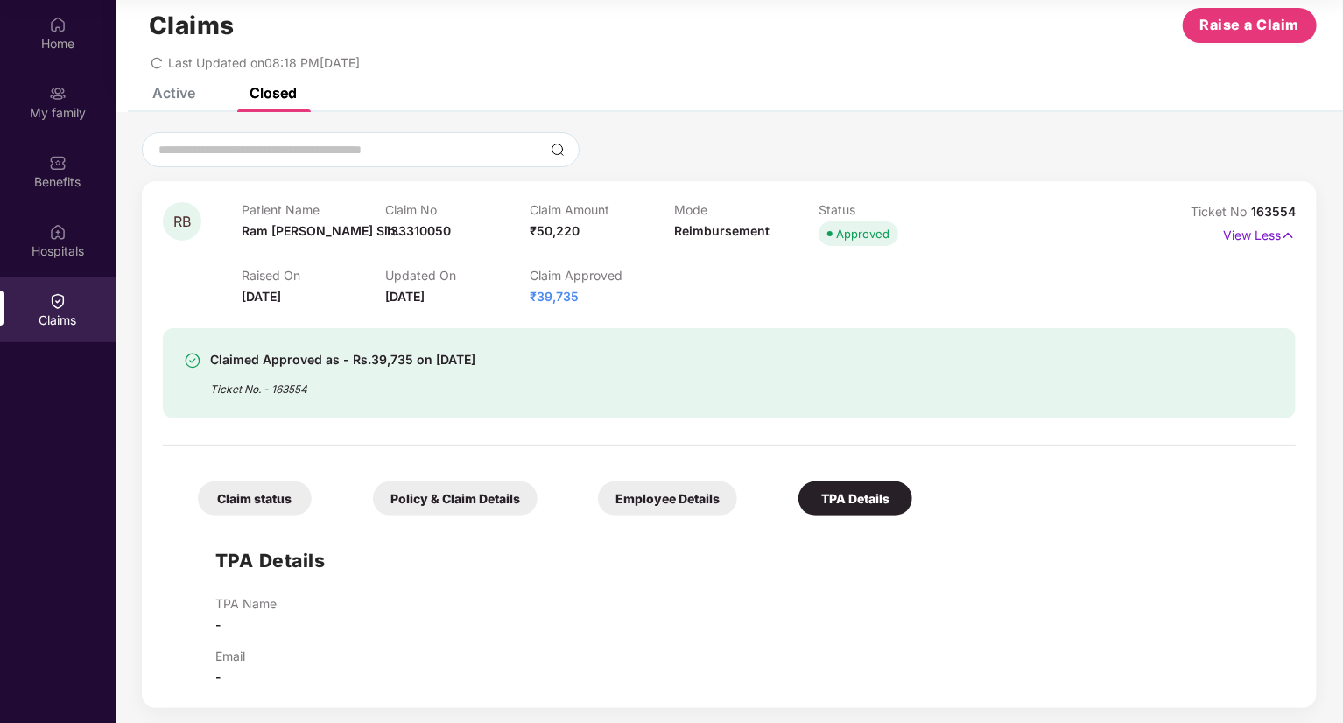
scroll to position [0, 0]
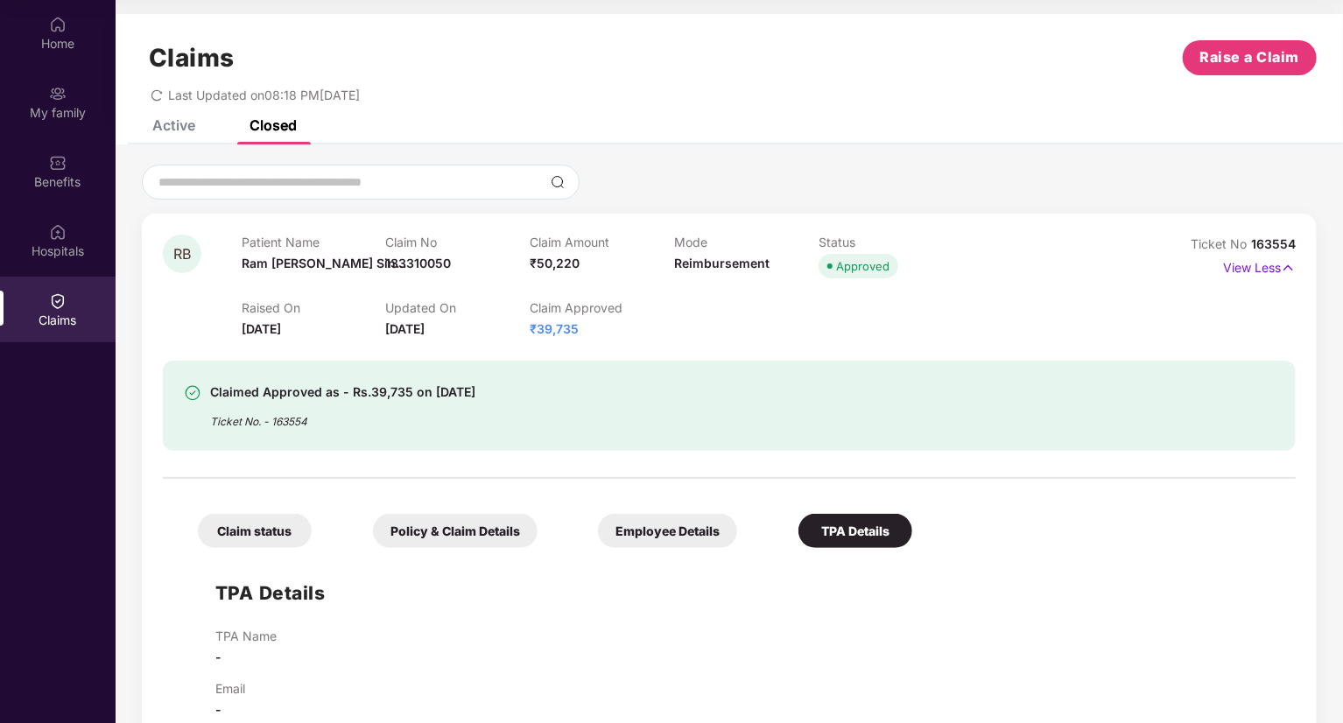
click at [559, 330] on span "₹39,735" at bounding box center [554, 328] width 49 height 15
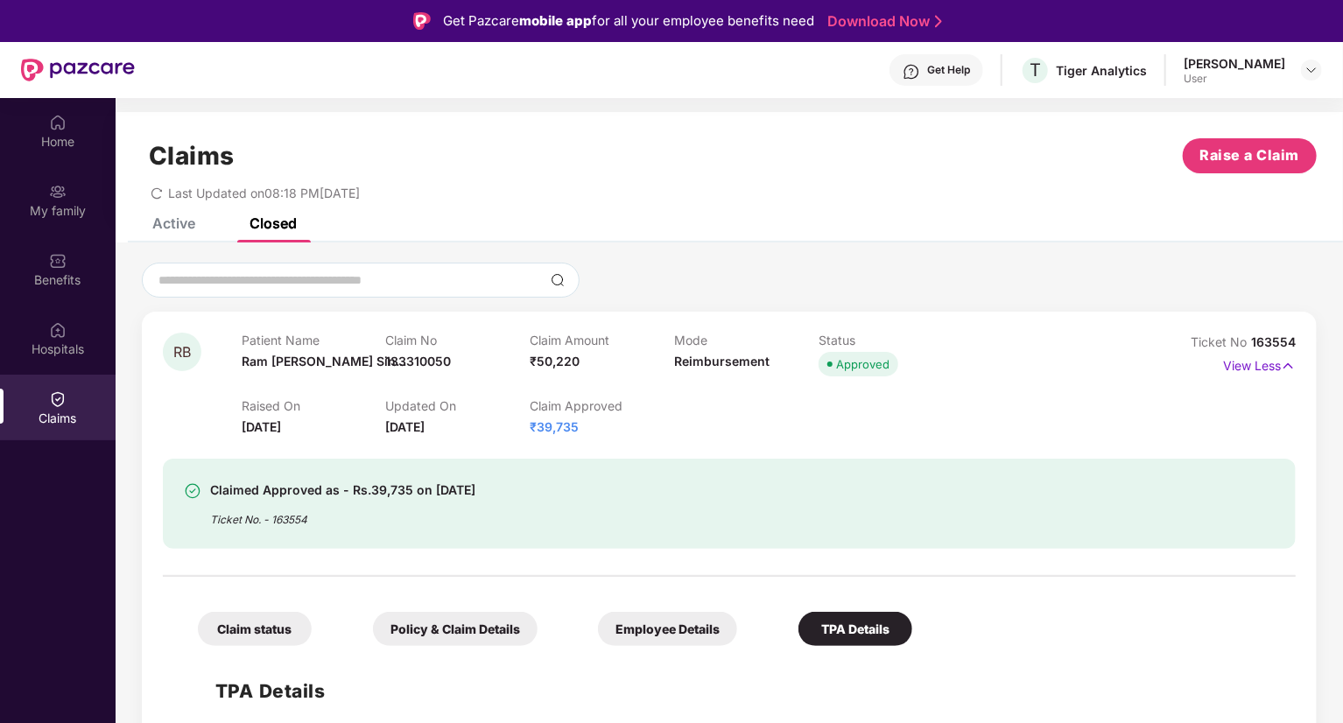
click at [184, 222] on div "Active" at bounding box center [173, 224] width 43 height 18
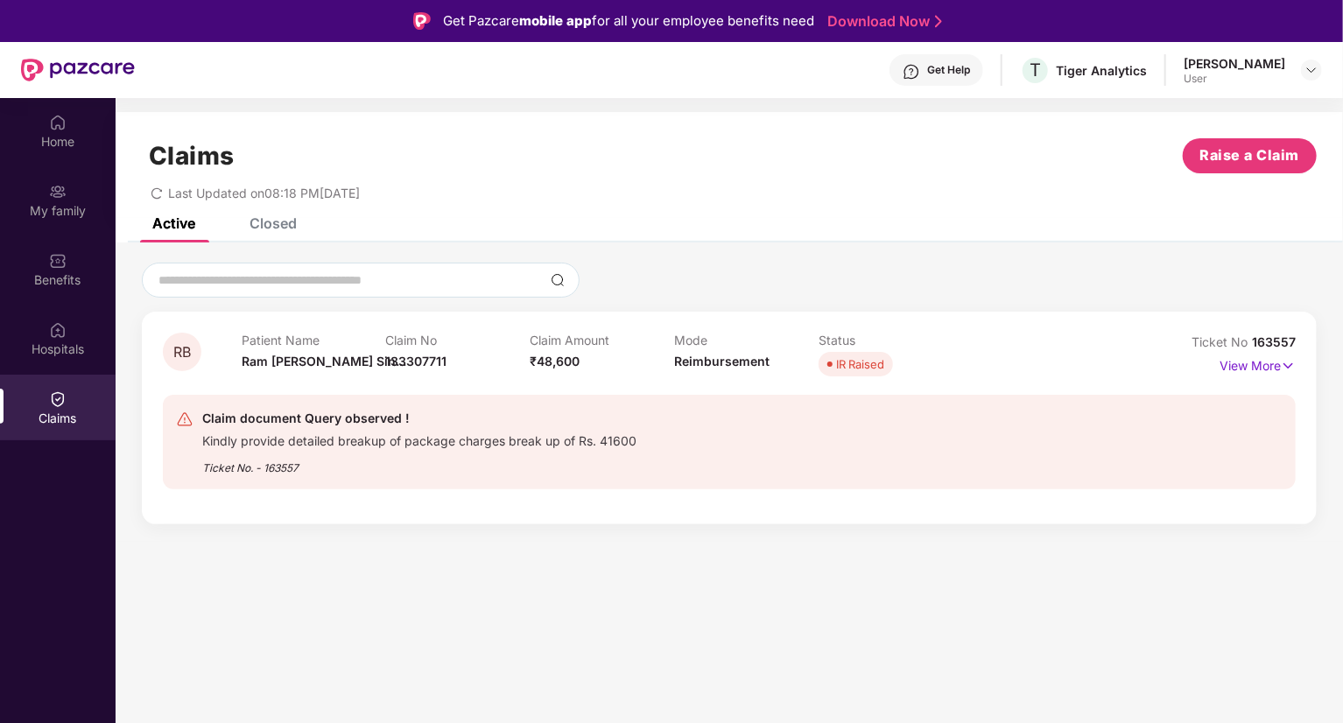
click at [860, 371] on div "IR Raised" at bounding box center [860, 365] width 48 height 18
click at [1282, 368] on img at bounding box center [1288, 365] width 15 height 19
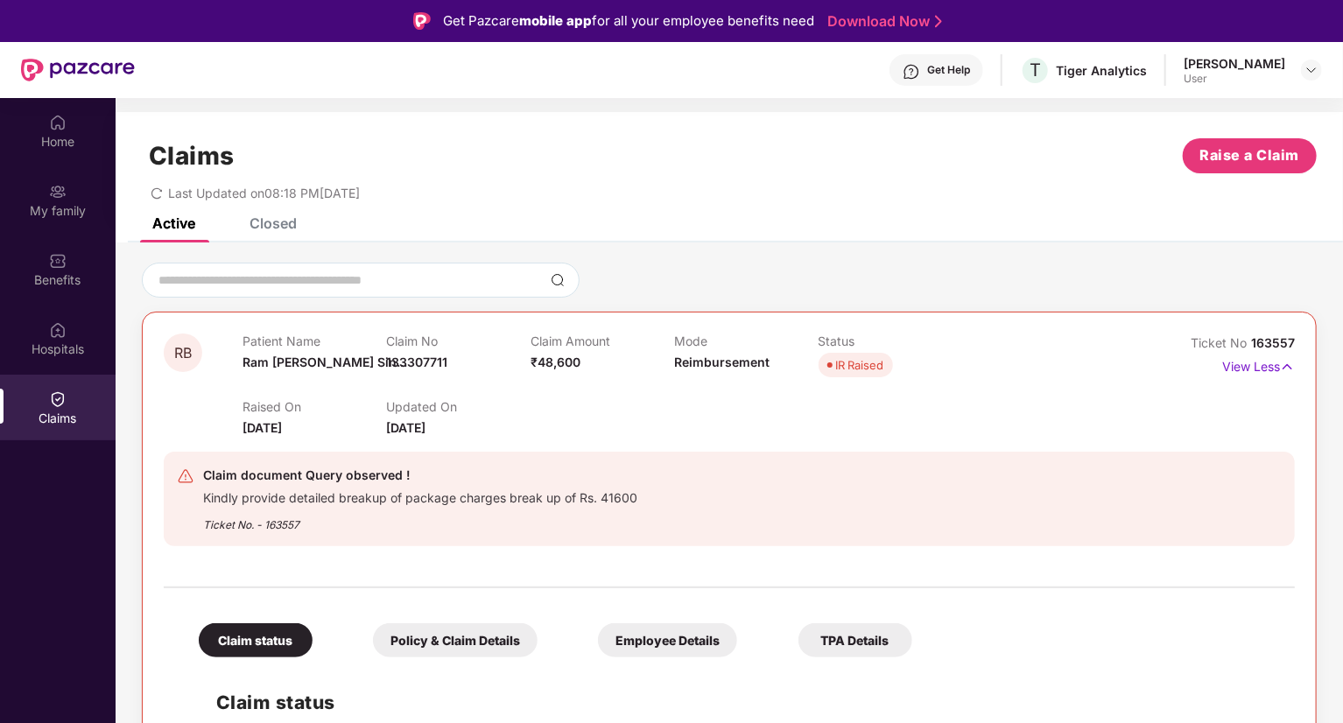
scroll to position [88, 0]
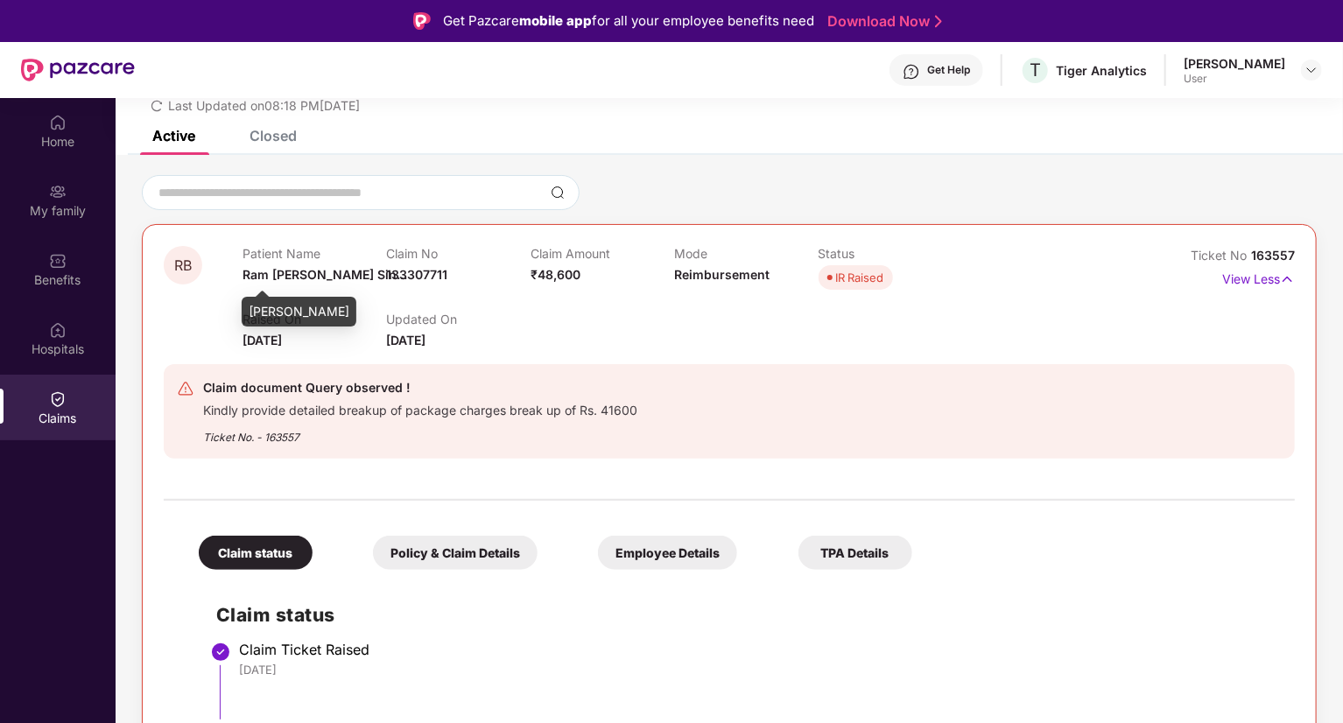
click at [287, 268] on span "Ram [PERSON_NAME] Sin..." at bounding box center [325, 274] width 165 height 15
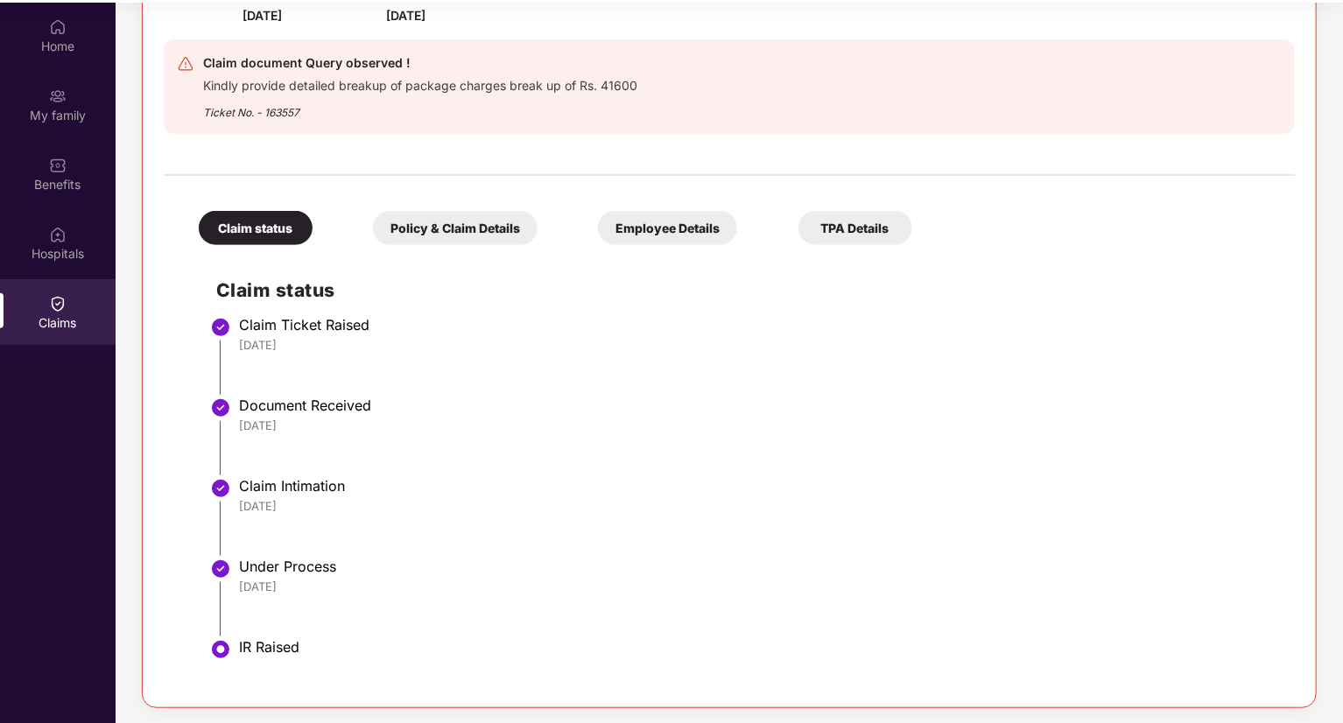
scroll to position [98, 0]
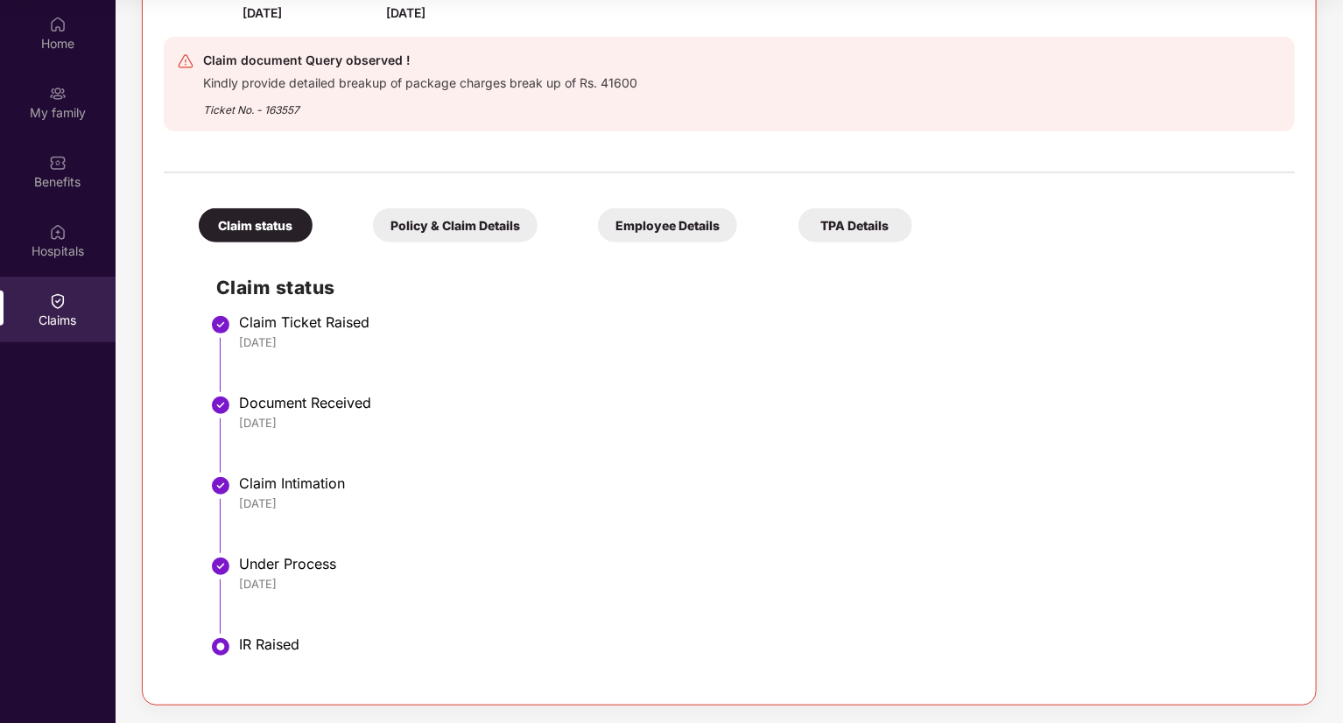
click at [433, 220] on div "Policy & Claim Details" at bounding box center [455, 225] width 165 height 34
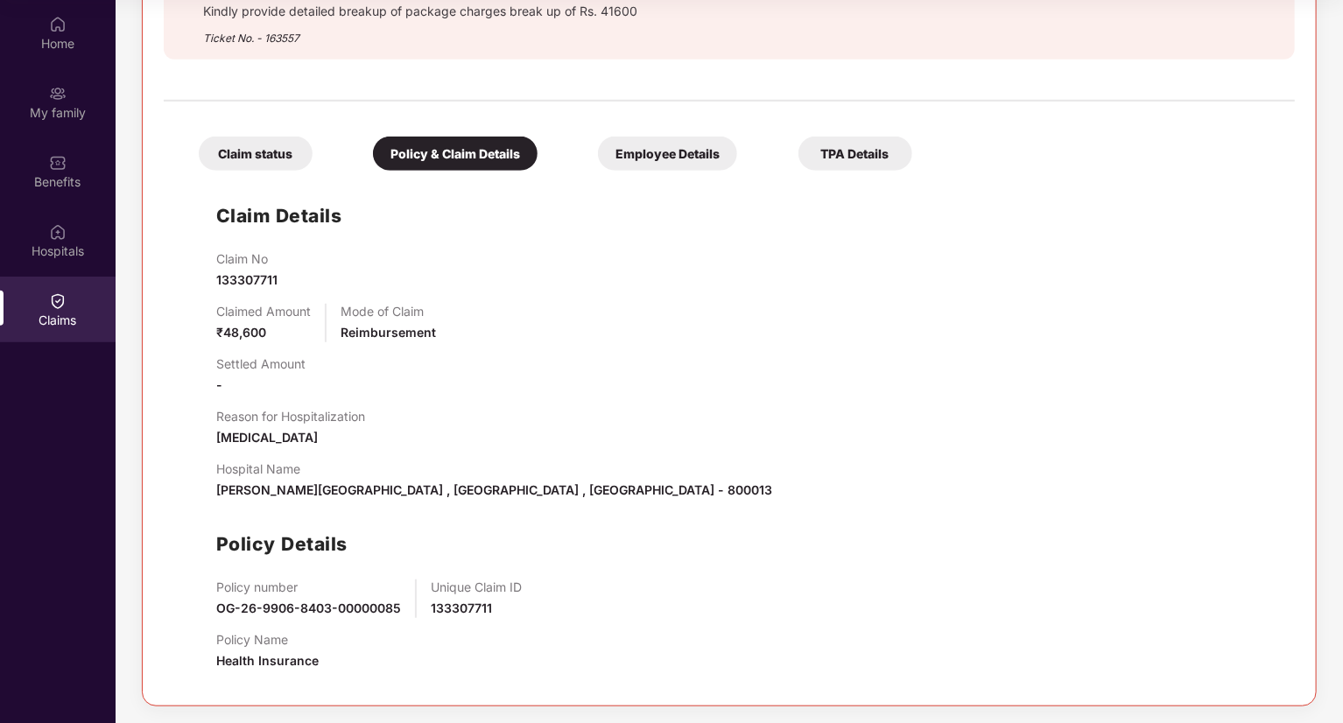
scroll to position [214, 0]
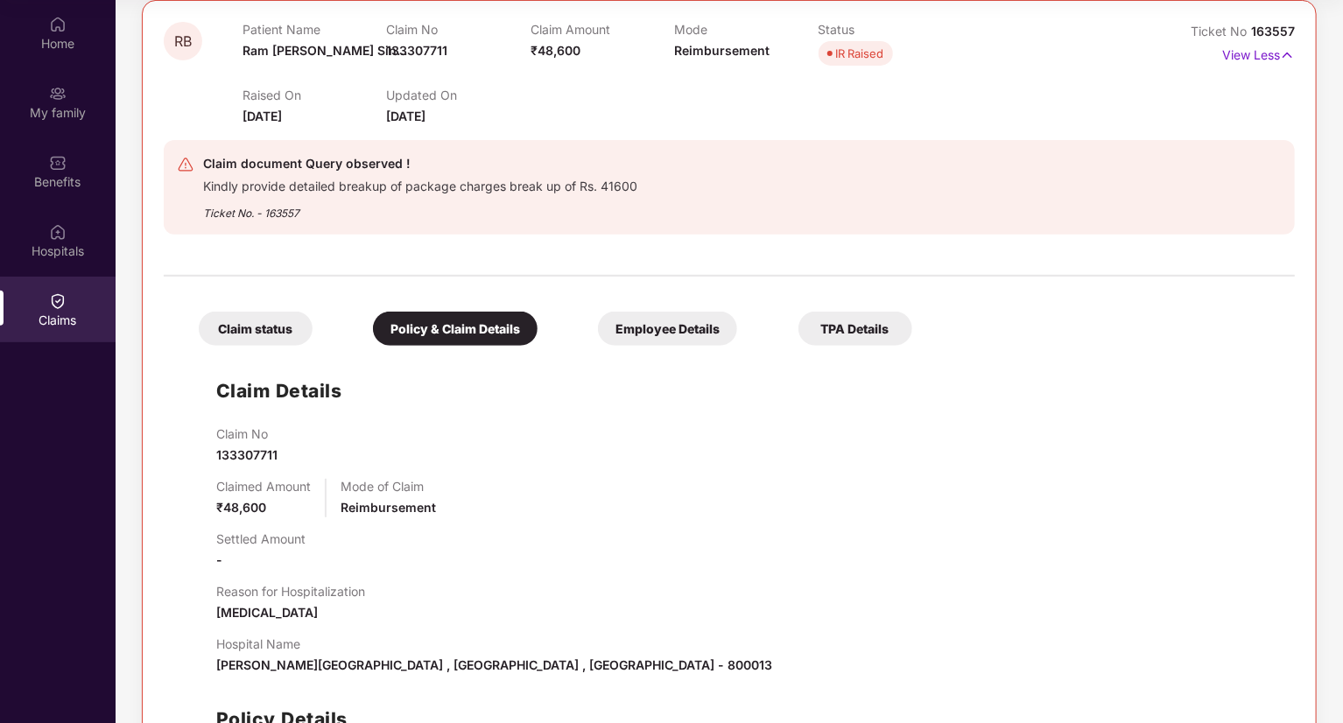
click at [680, 330] on div "Employee Details" at bounding box center [667, 329] width 139 height 34
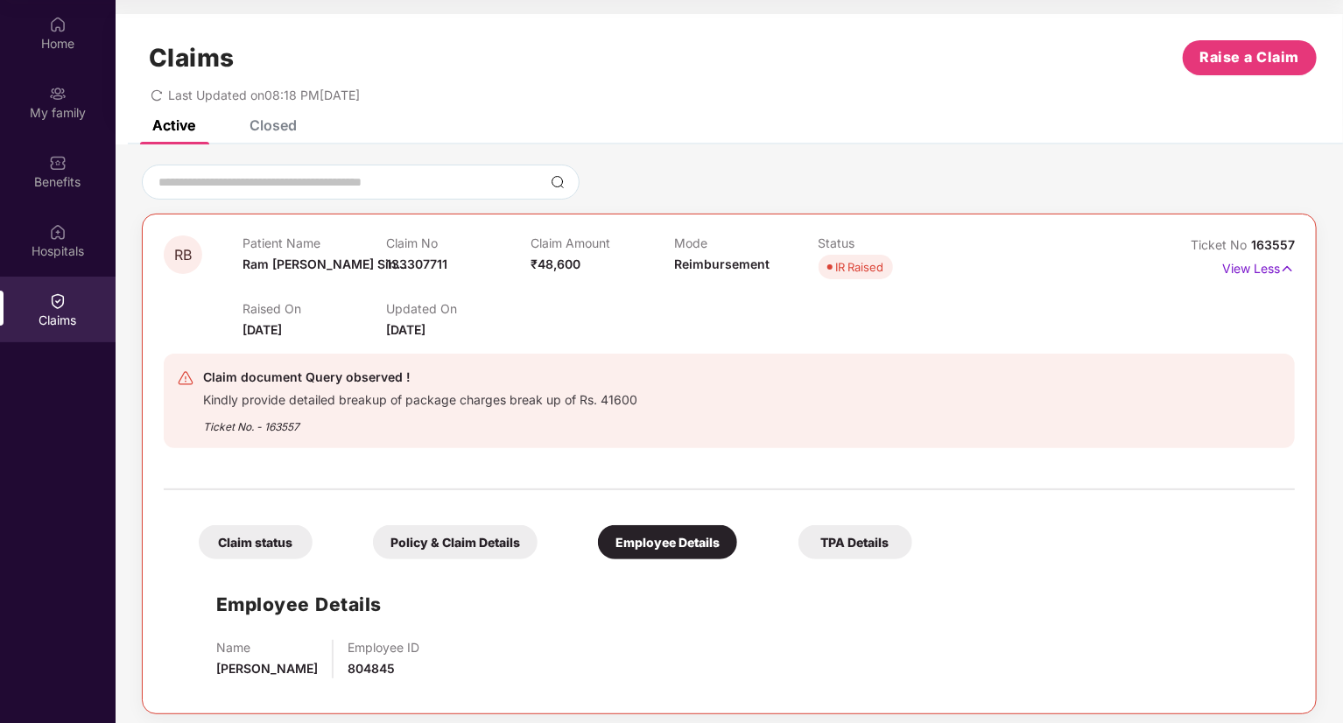
click at [280, 127] on div "Closed" at bounding box center [273, 125] width 47 height 18
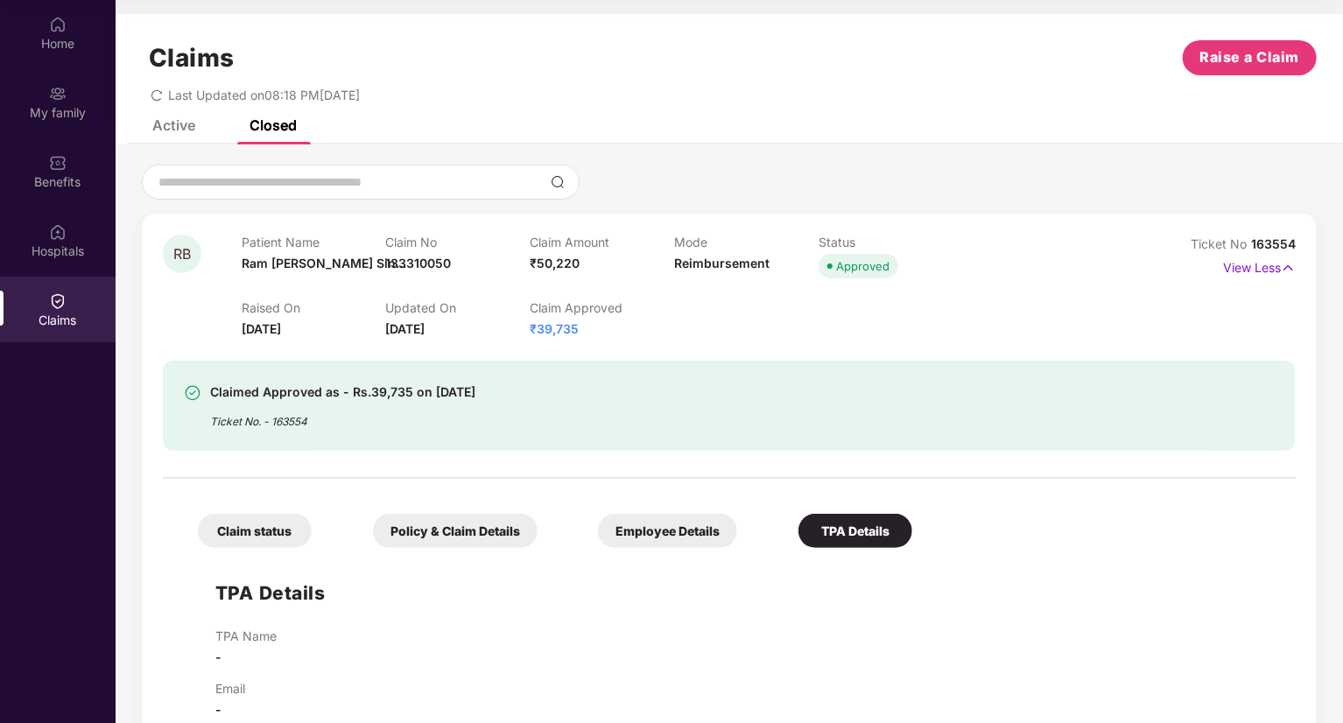
click at [175, 123] on div "Active" at bounding box center [173, 125] width 43 height 18
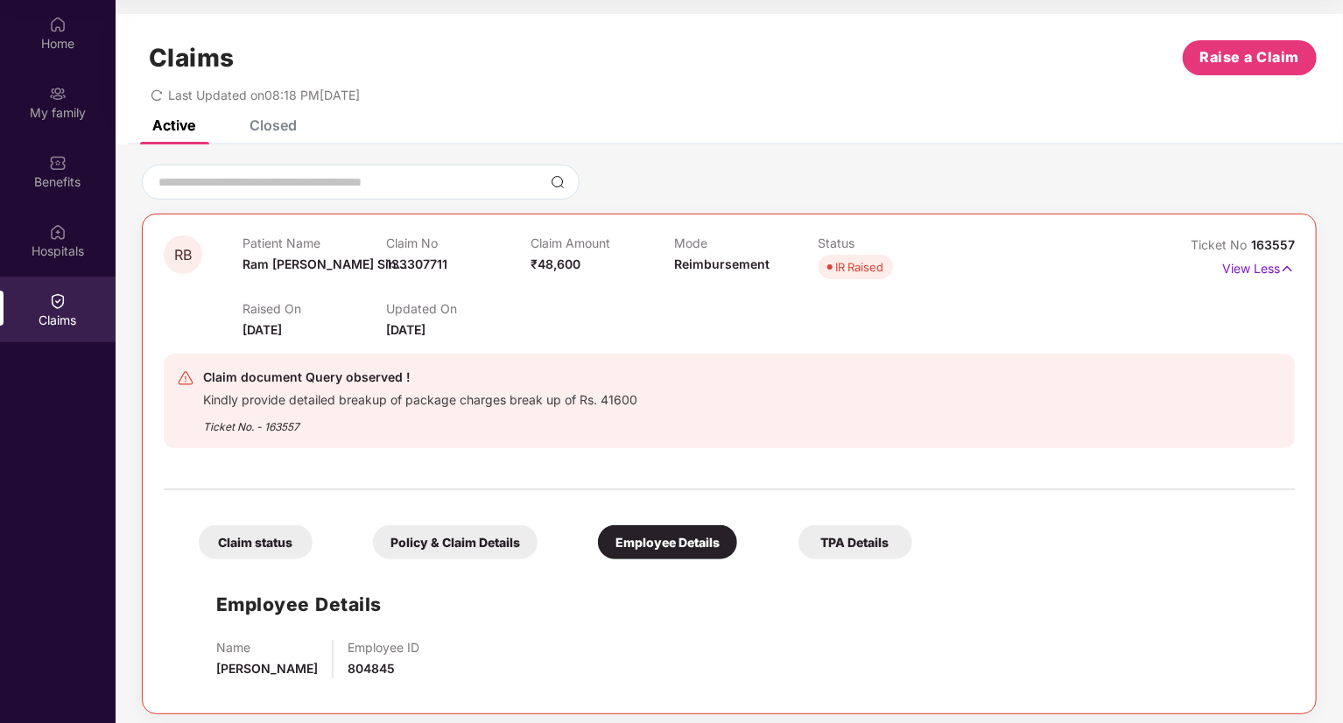
scroll to position [9, 0]
